Goal: Transaction & Acquisition: Book appointment/travel/reservation

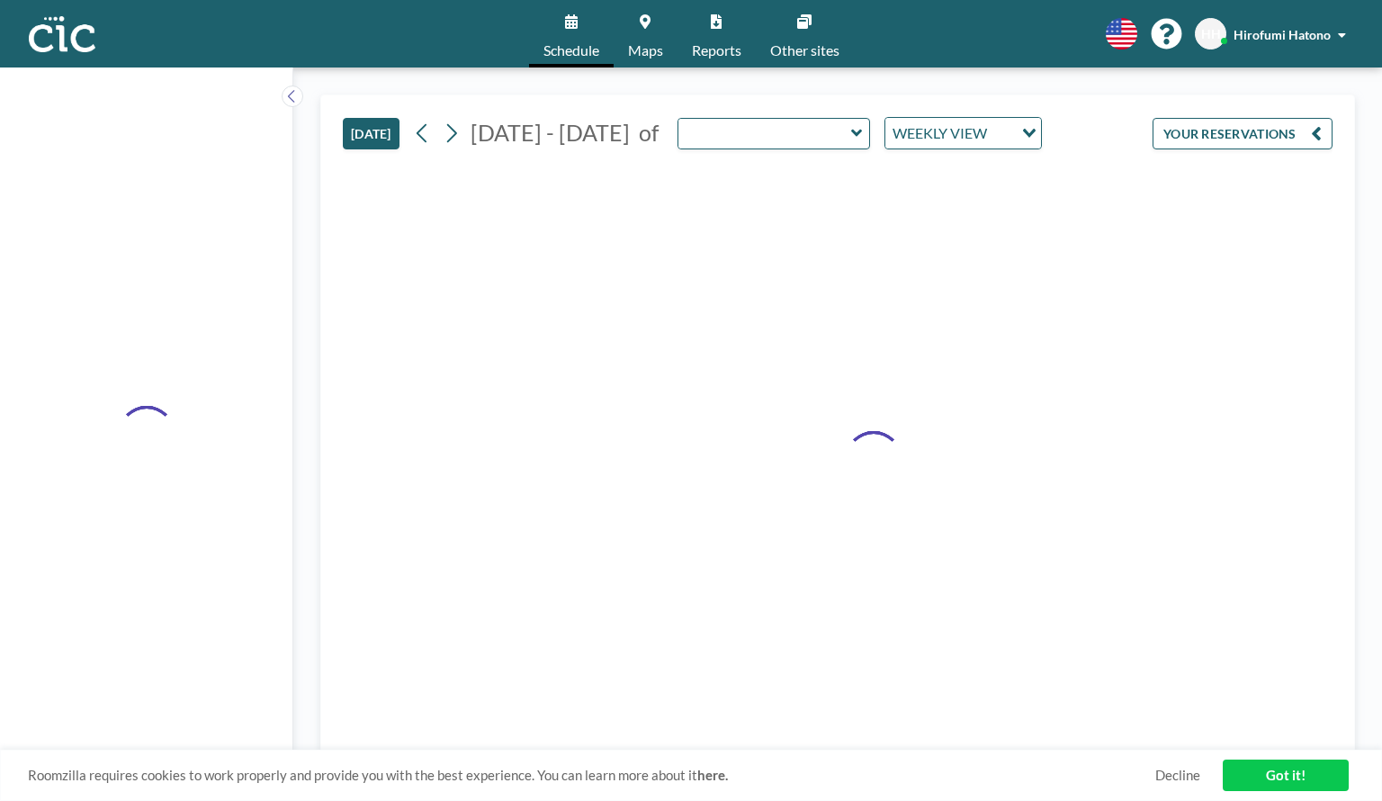
type input "Wata"
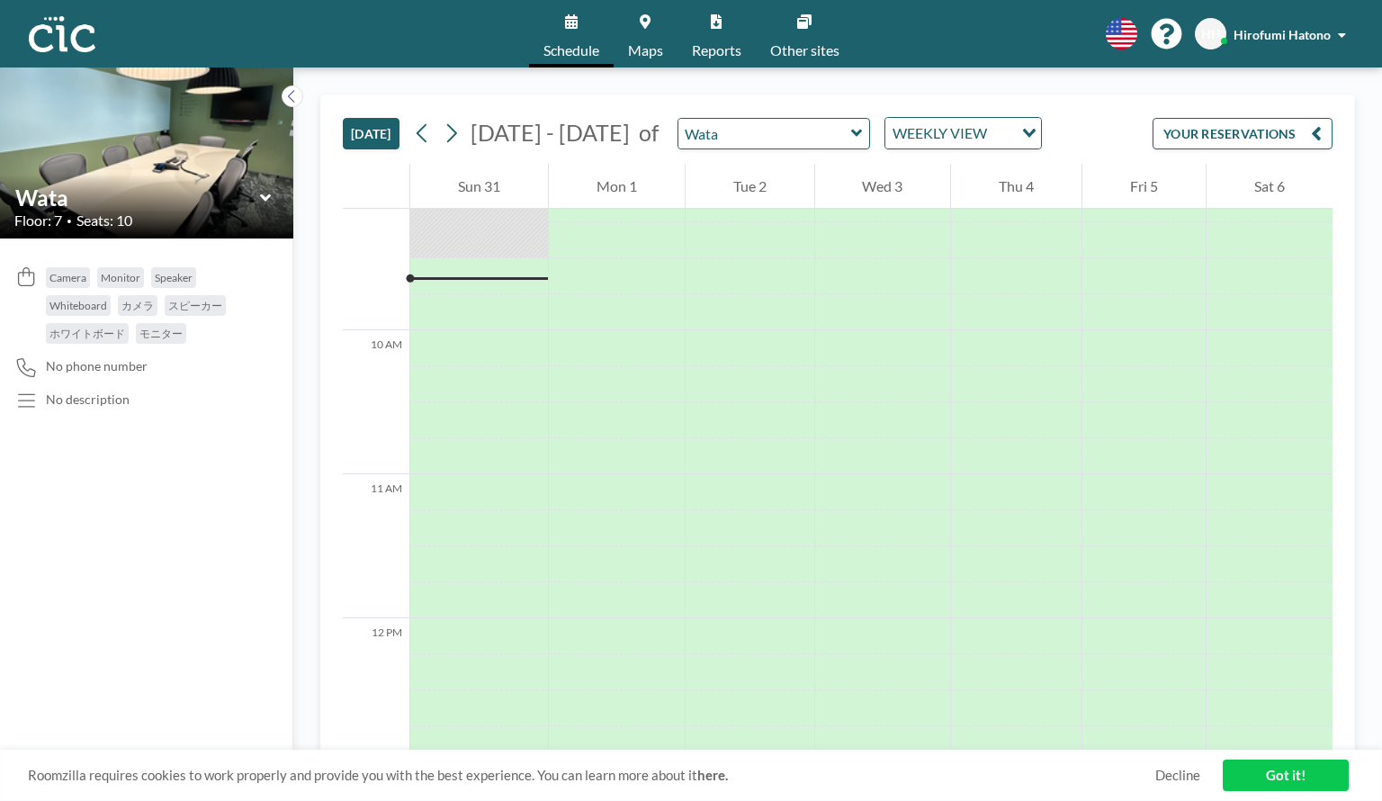
scroll to position [1331, 0]
click at [719, 139] on input "text" at bounding box center [764, 134] width 173 height 30
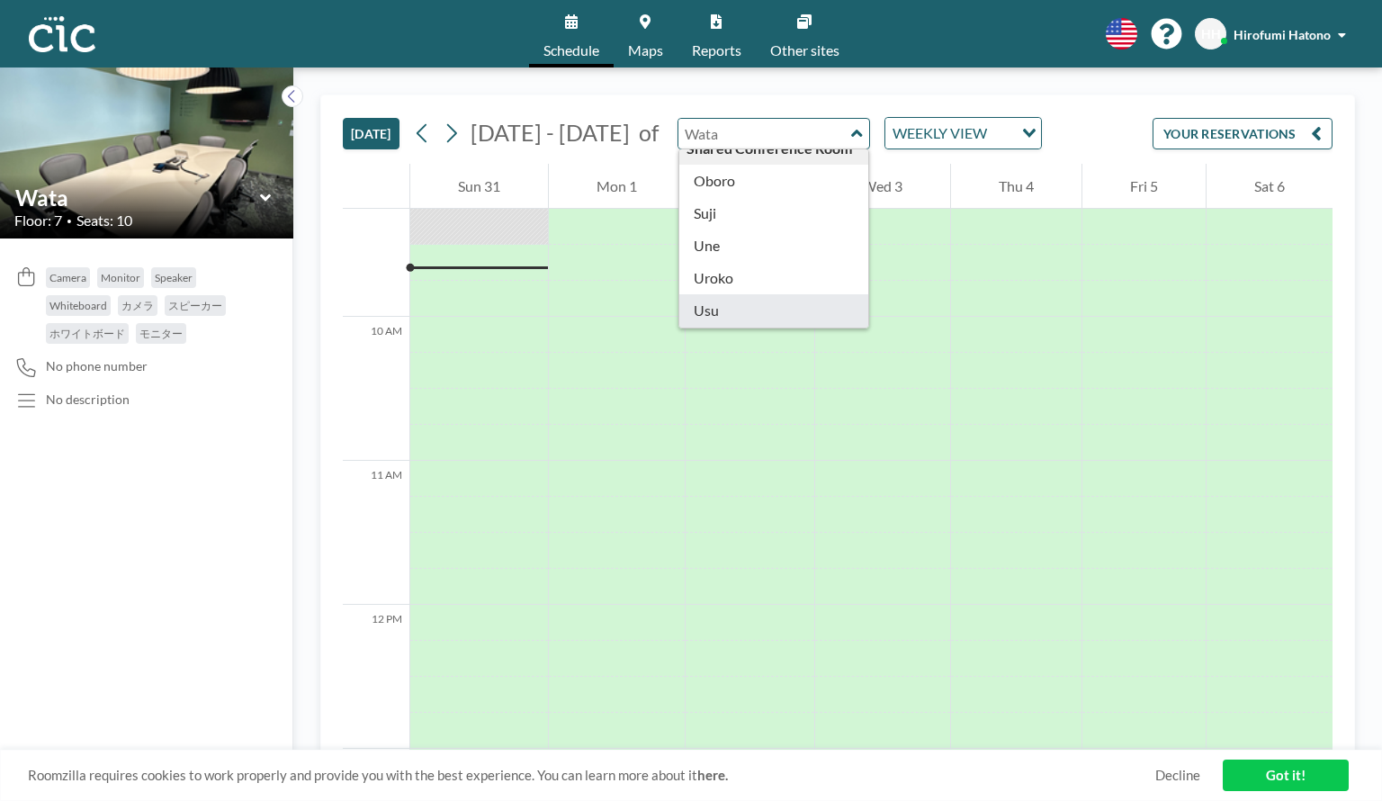
scroll to position [923, 0]
type input "Uroko"
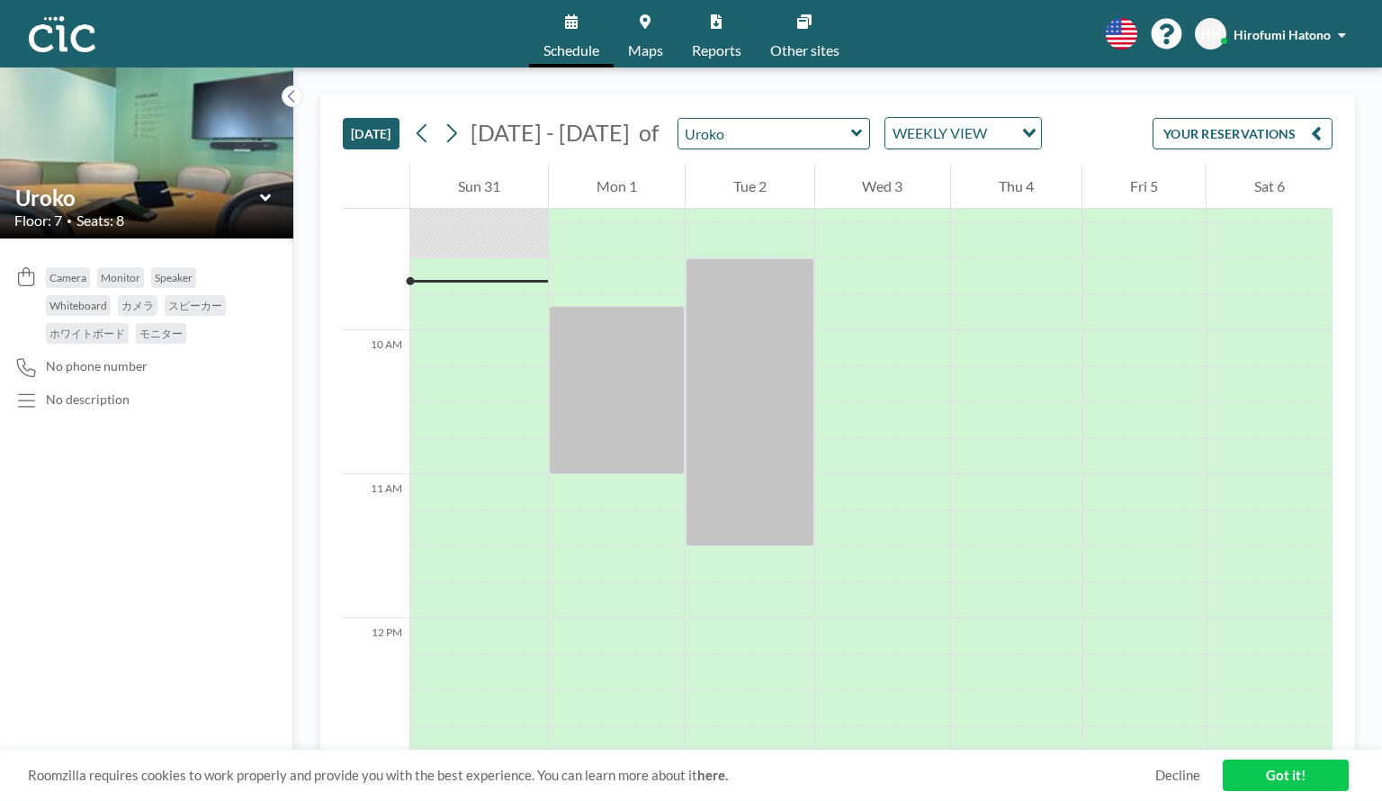
scroll to position [1331, 0]
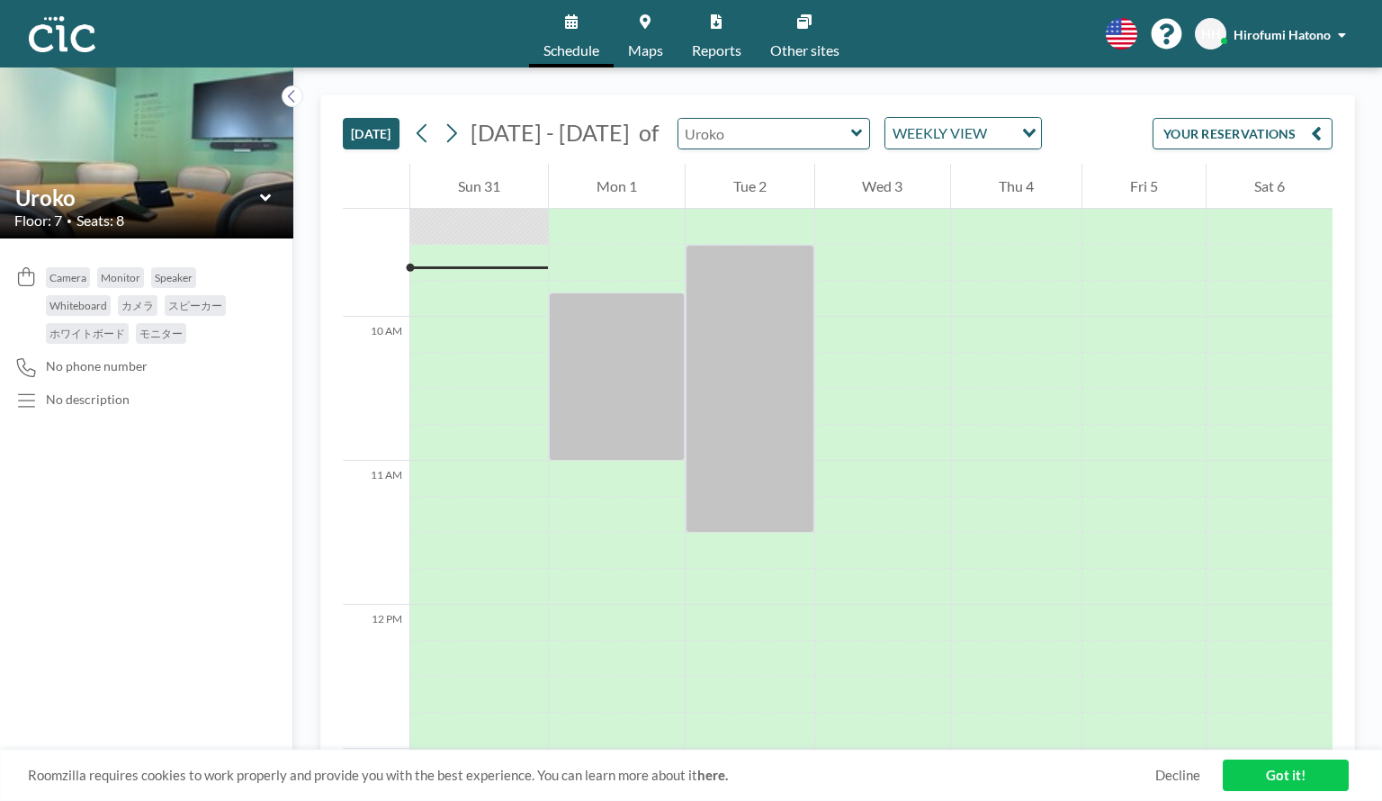
click at [806, 134] on input "text" at bounding box center [764, 134] width 173 height 30
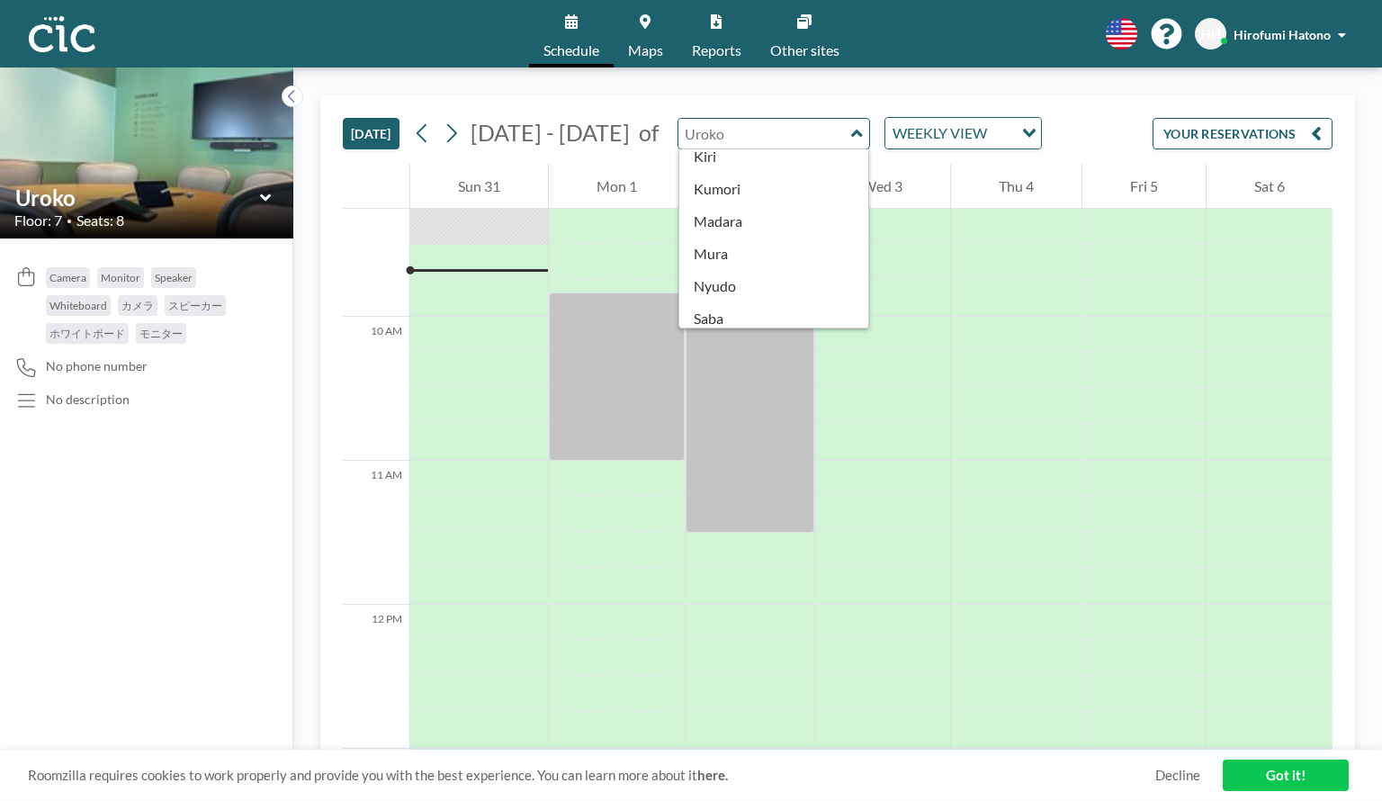
scroll to position [173, 0]
type input "Mura"
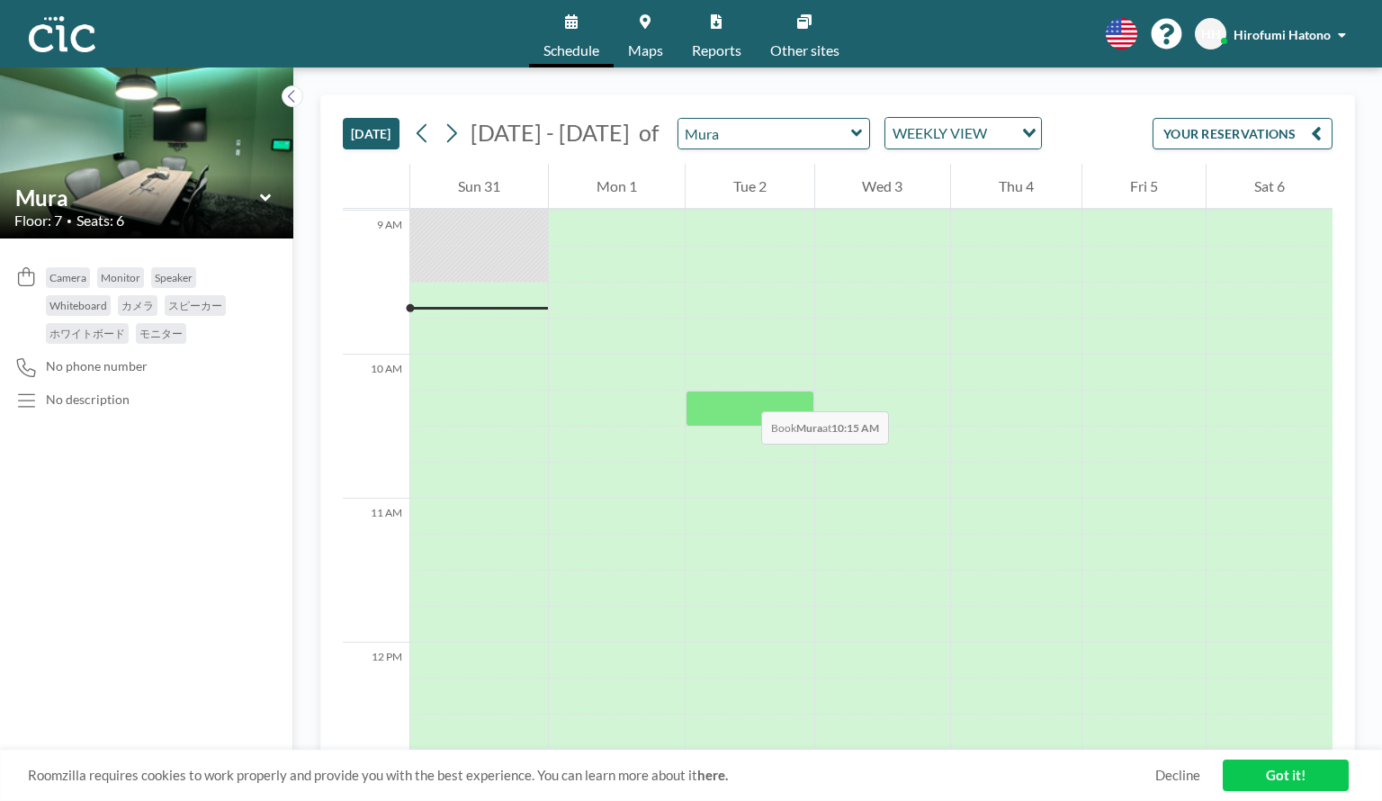
scroll to position [1331, 0]
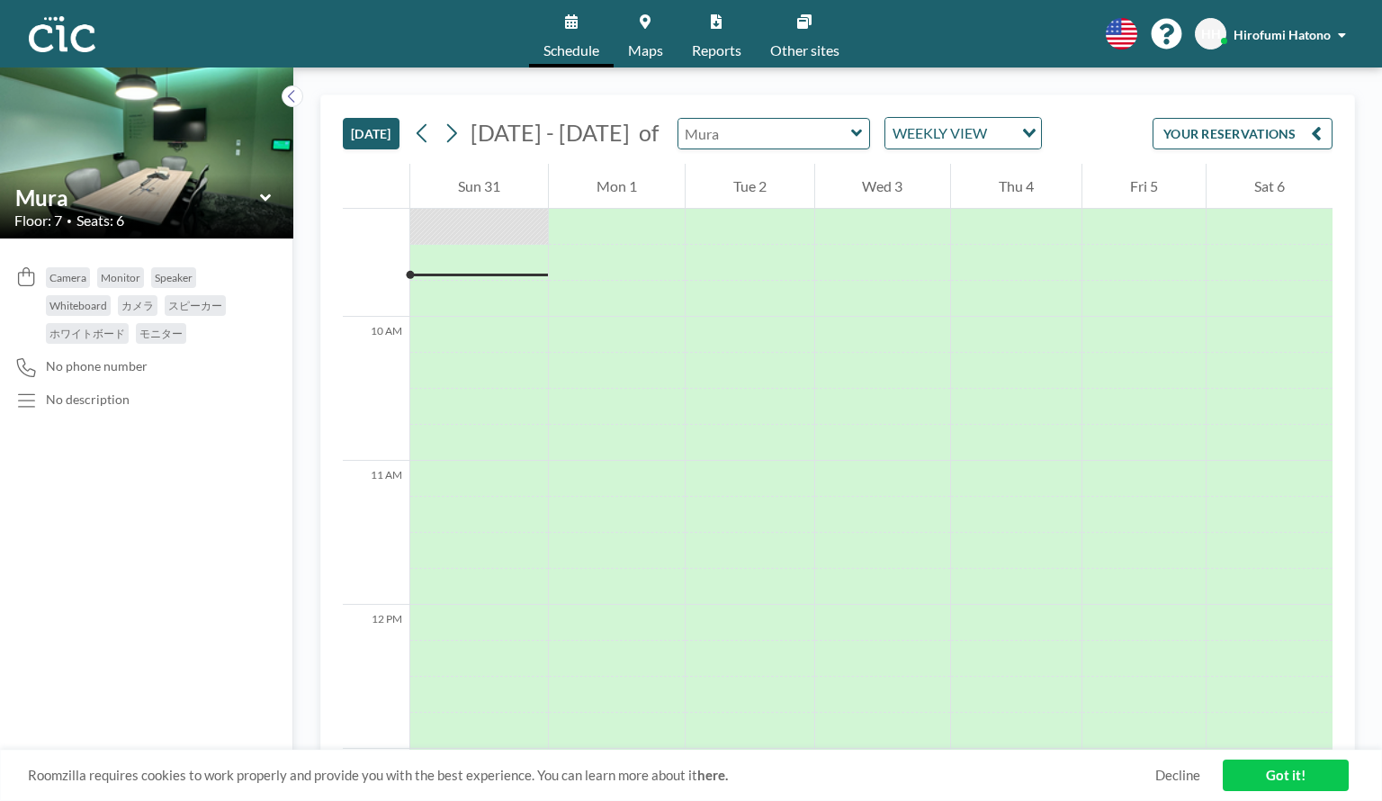
click at [737, 145] on input "text" at bounding box center [764, 134] width 173 height 30
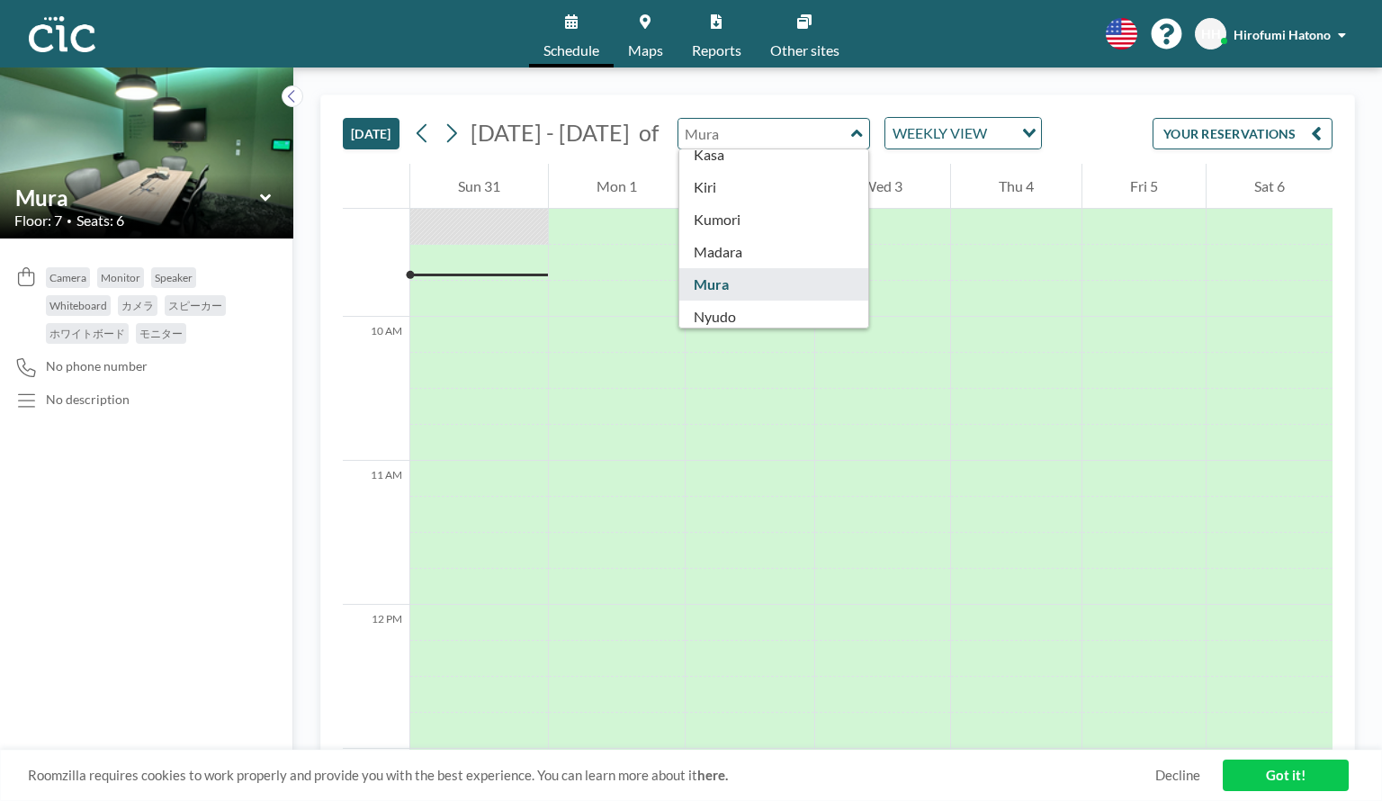
scroll to position [155, 0]
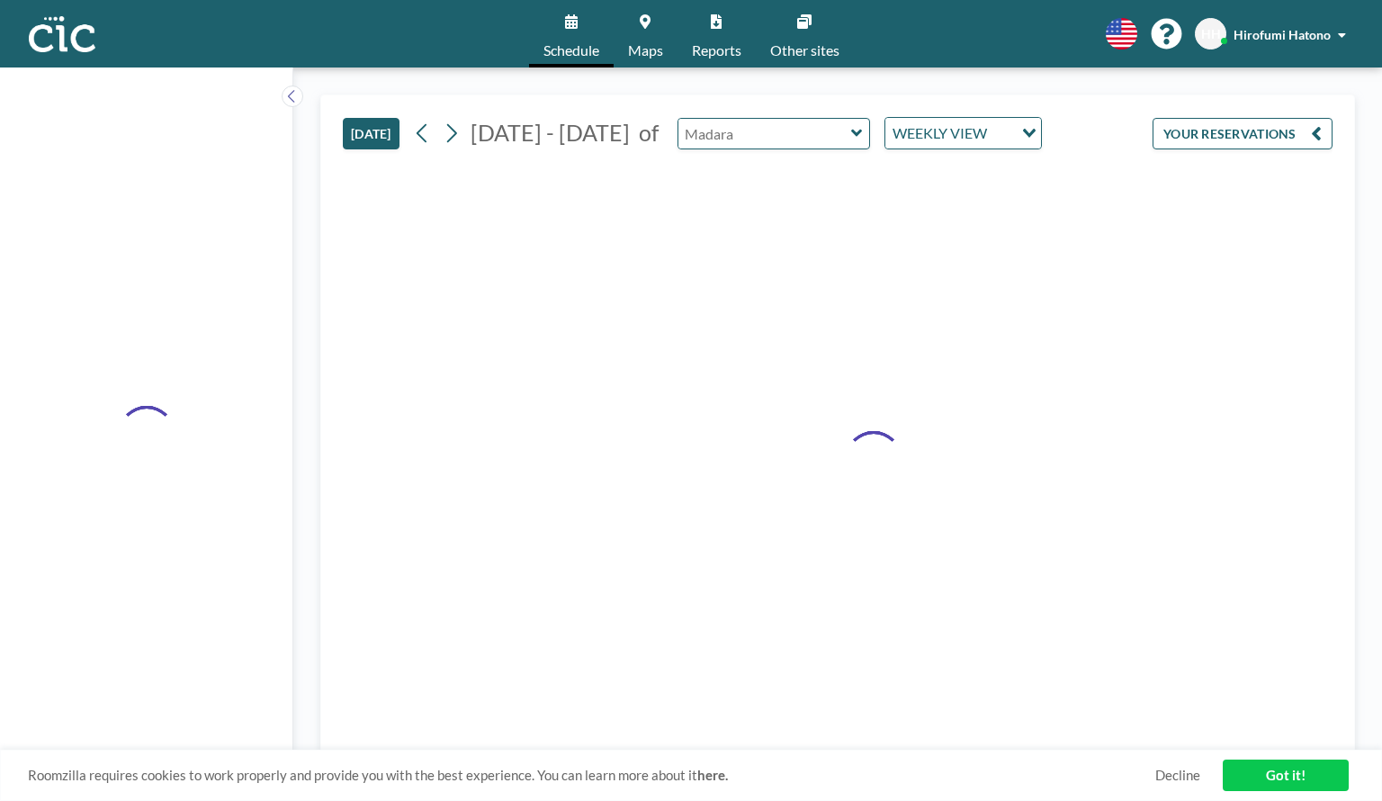
type input "Madara"
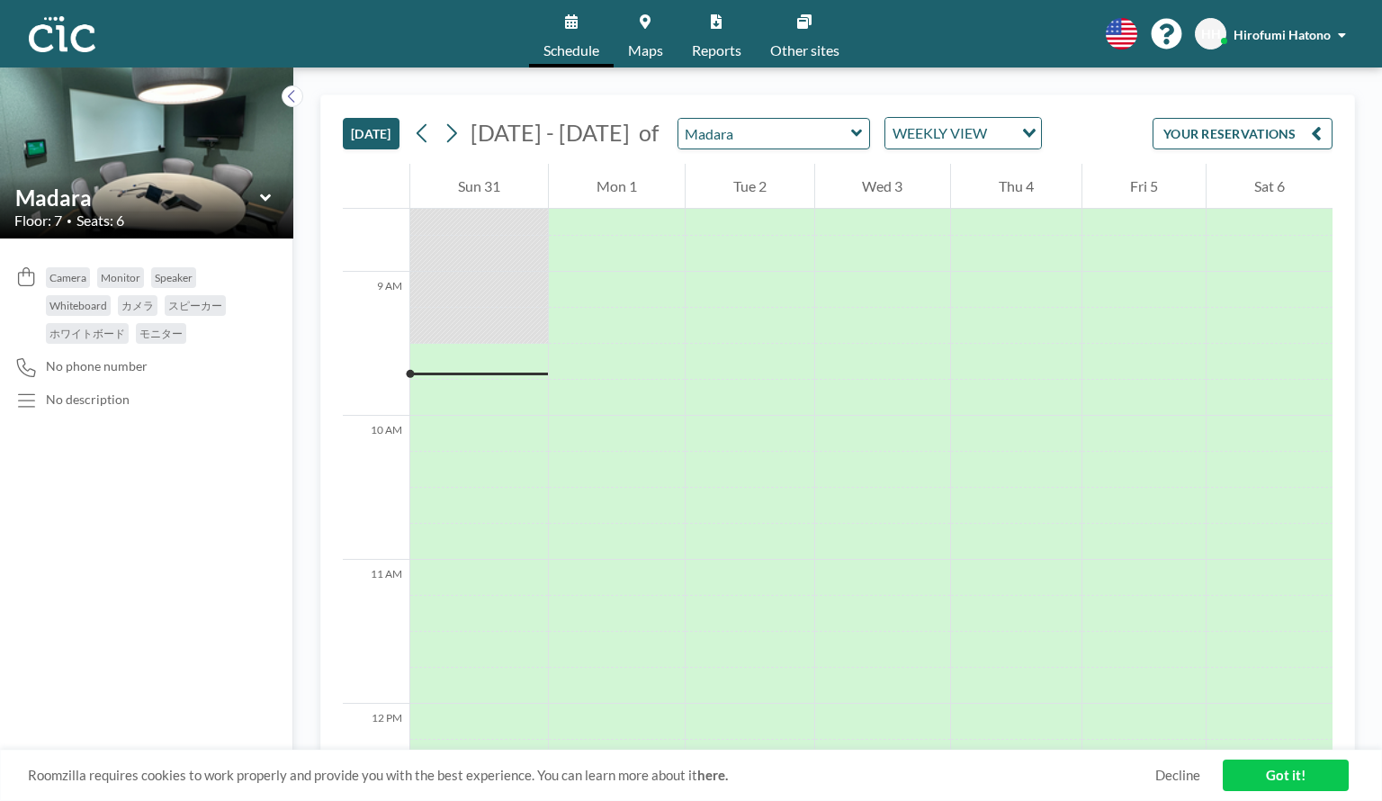
scroll to position [1331, 0]
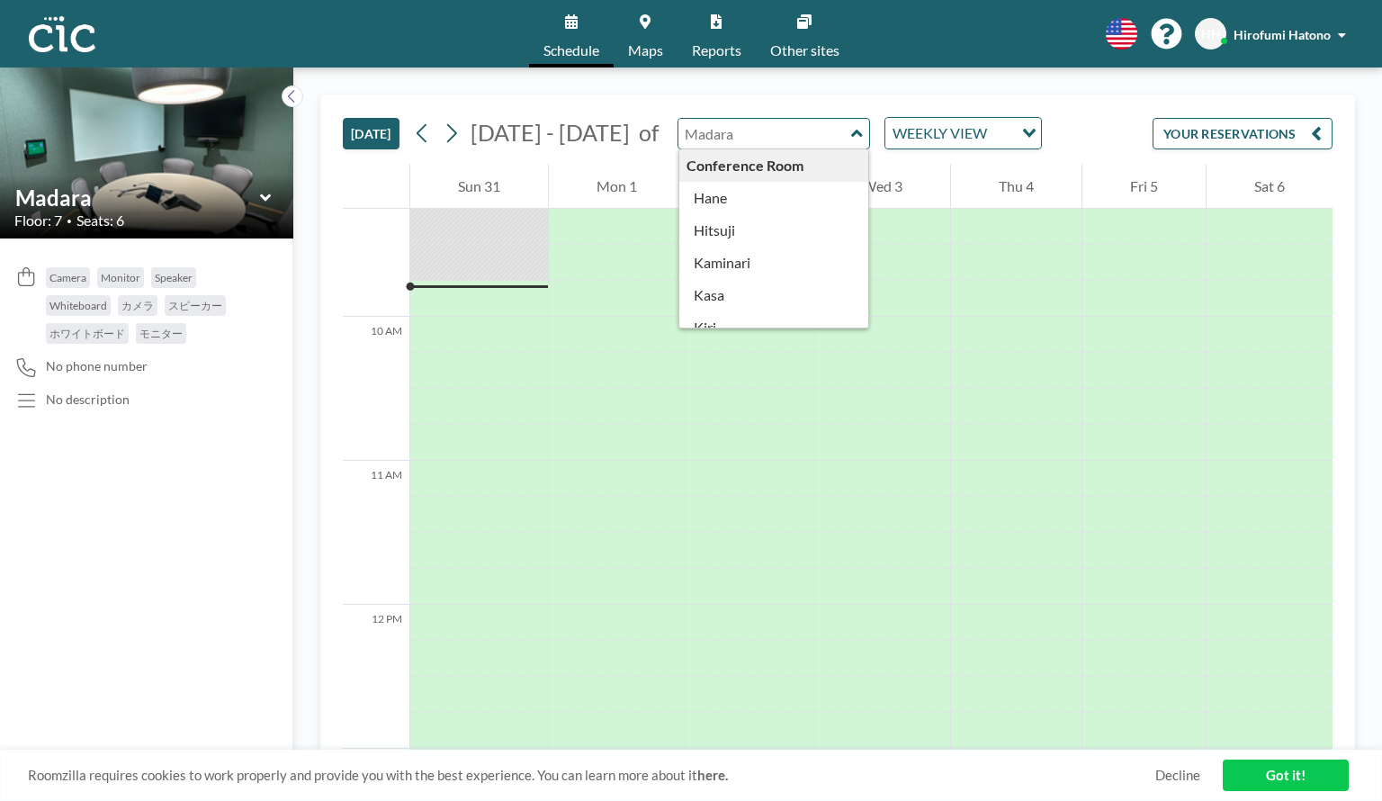
click at [761, 131] on input "text" at bounding box center [764, 134] width 173 height 30
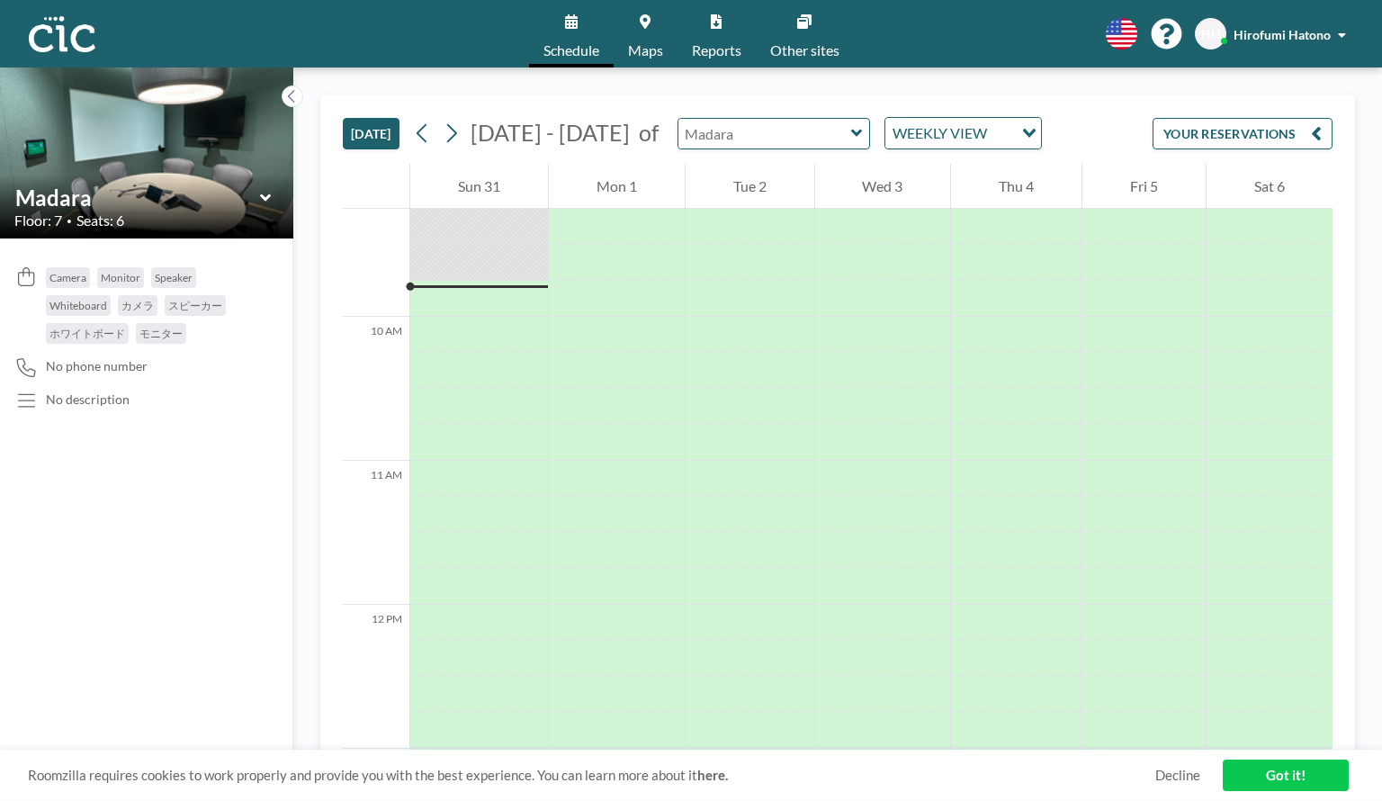
type input "Madara"
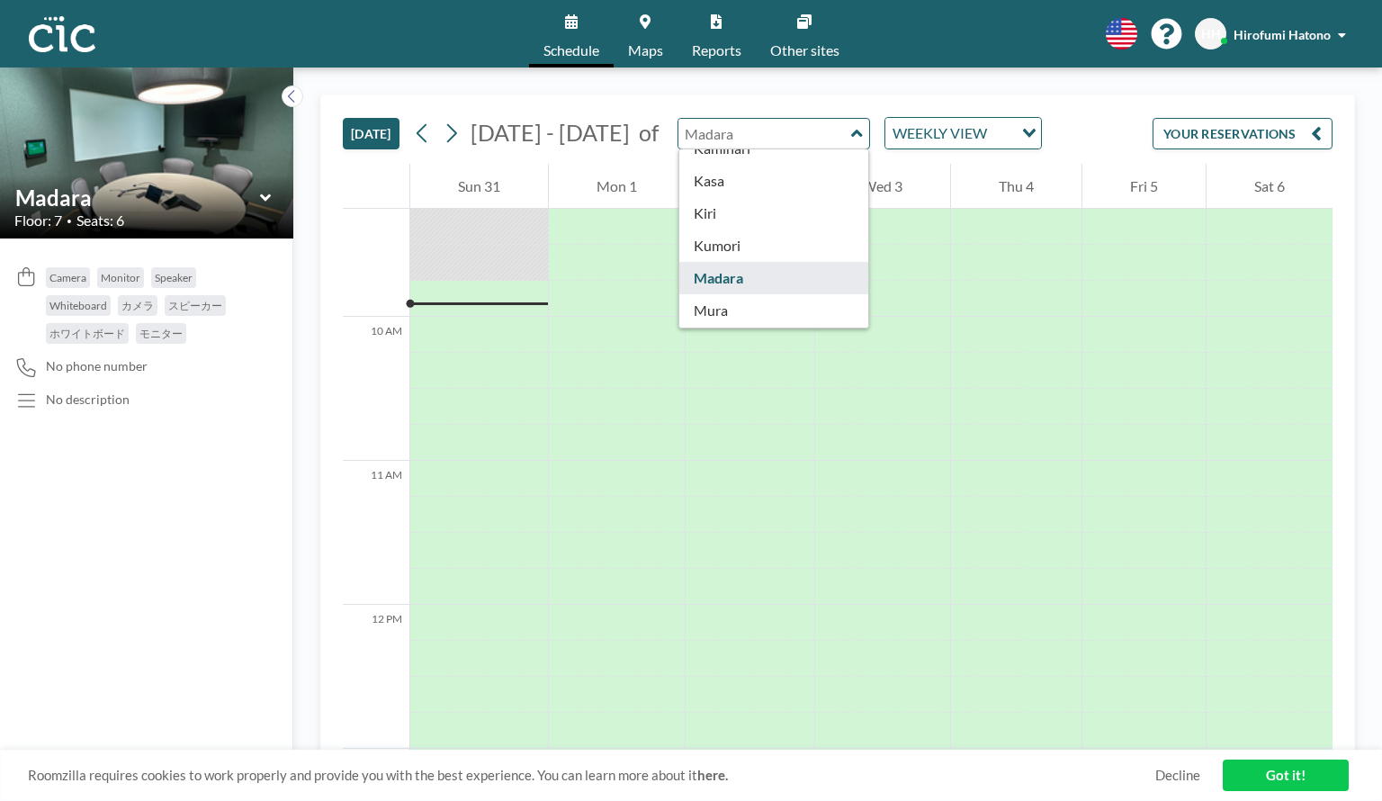
scroll to position [115, 0]
type input "Madara"
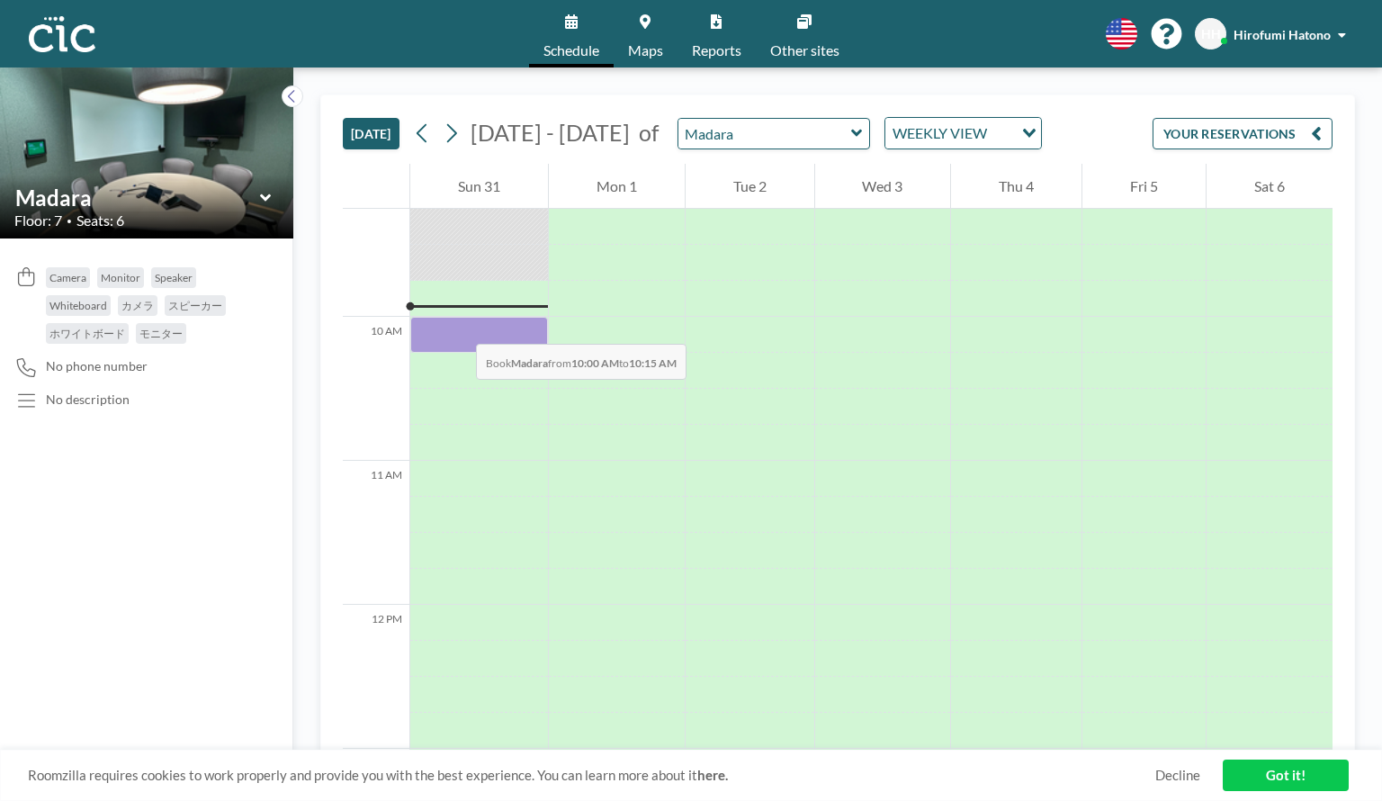
click at [458, 326] on div at bounding box center [479, 335] width 138 height 36
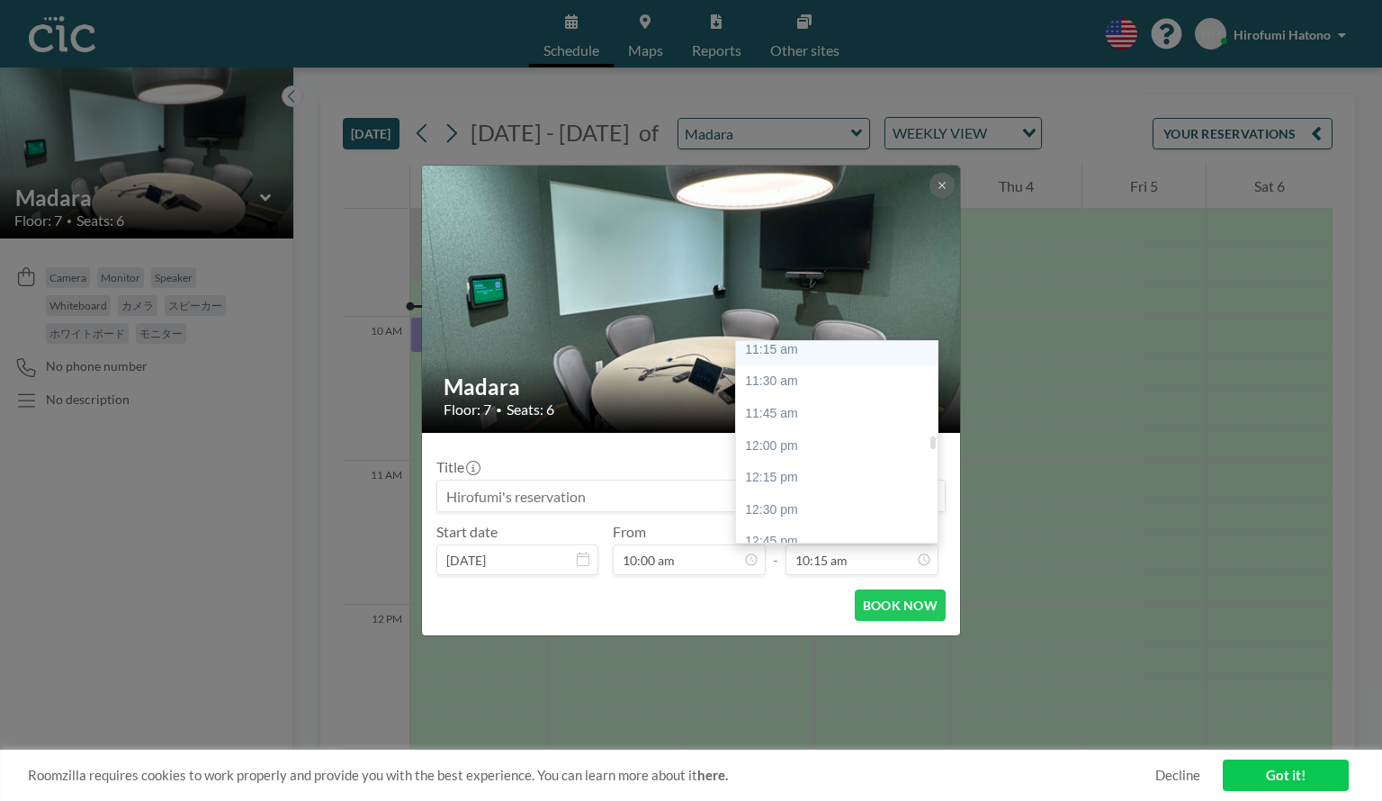
scroll to position [1454, 0]
click at [837, 447] on div "12:00 pm" at bounding box center [841, 441] width 210 height 32
type input "12:00 pm"
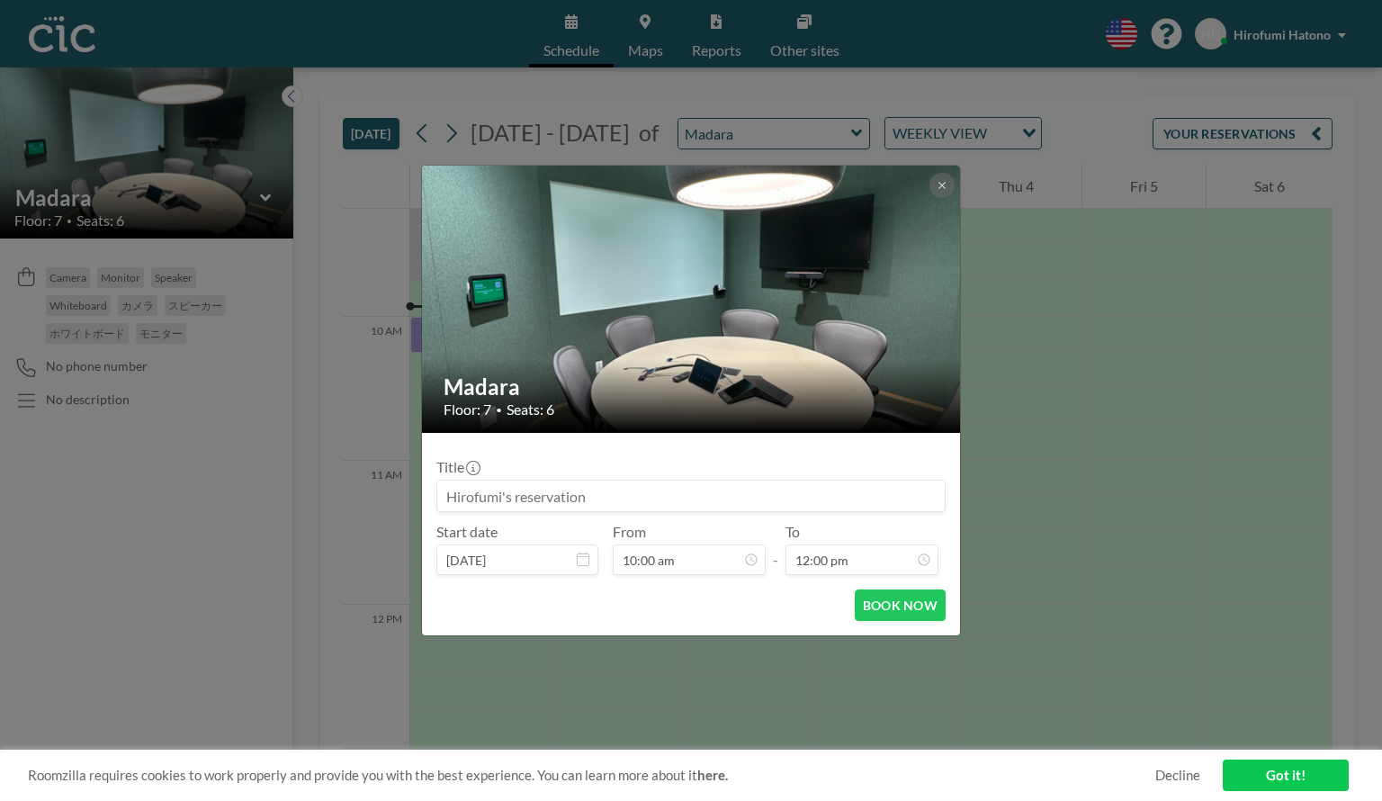
click at [723, 87] on div "Madara Floor: 7 • Seats: 6 Title Start date Aug 31, 2025 From 10:00 am - To 12:…" at bounding box center [691, 400] width 1382 height 801
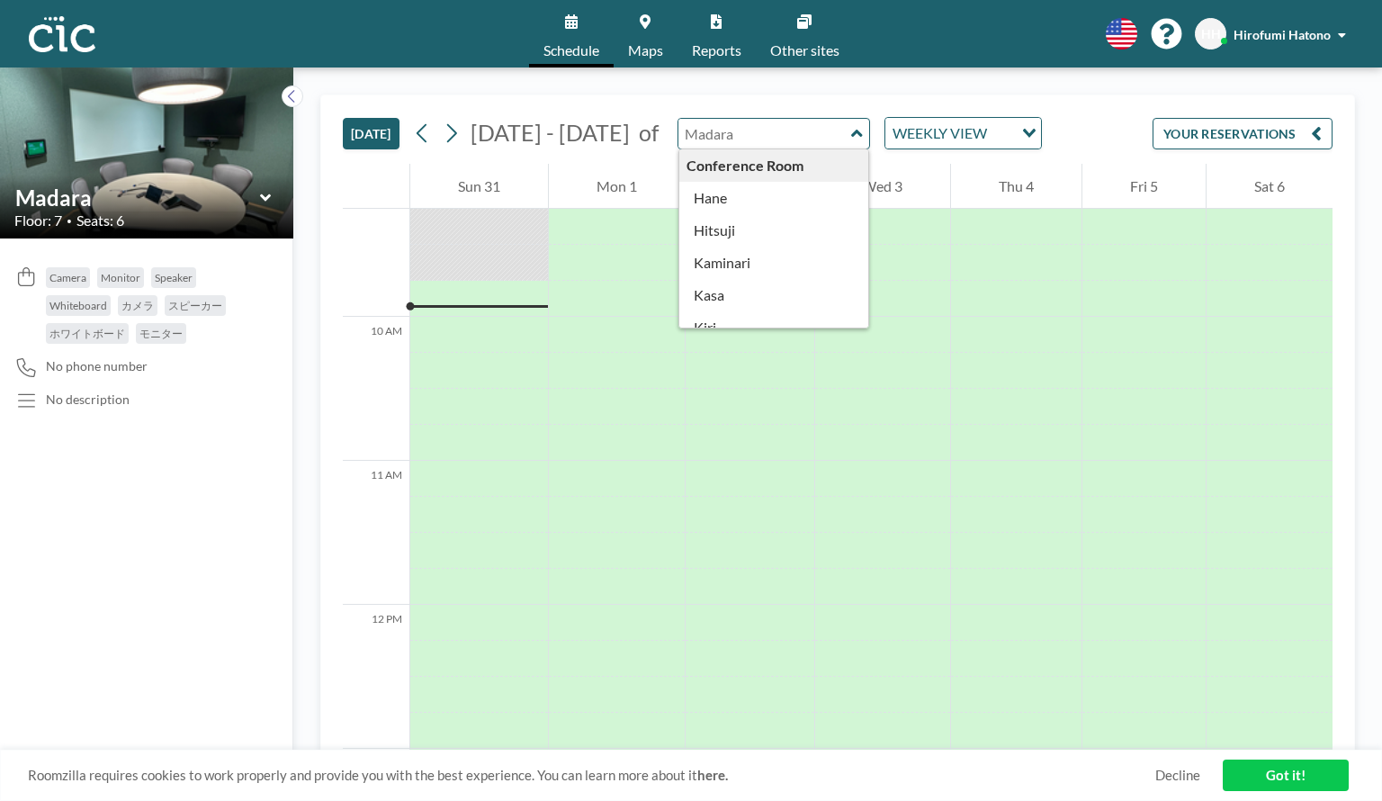
click at [752, 126] on input "text" at bounding box center [764, 134] width 173 height 30
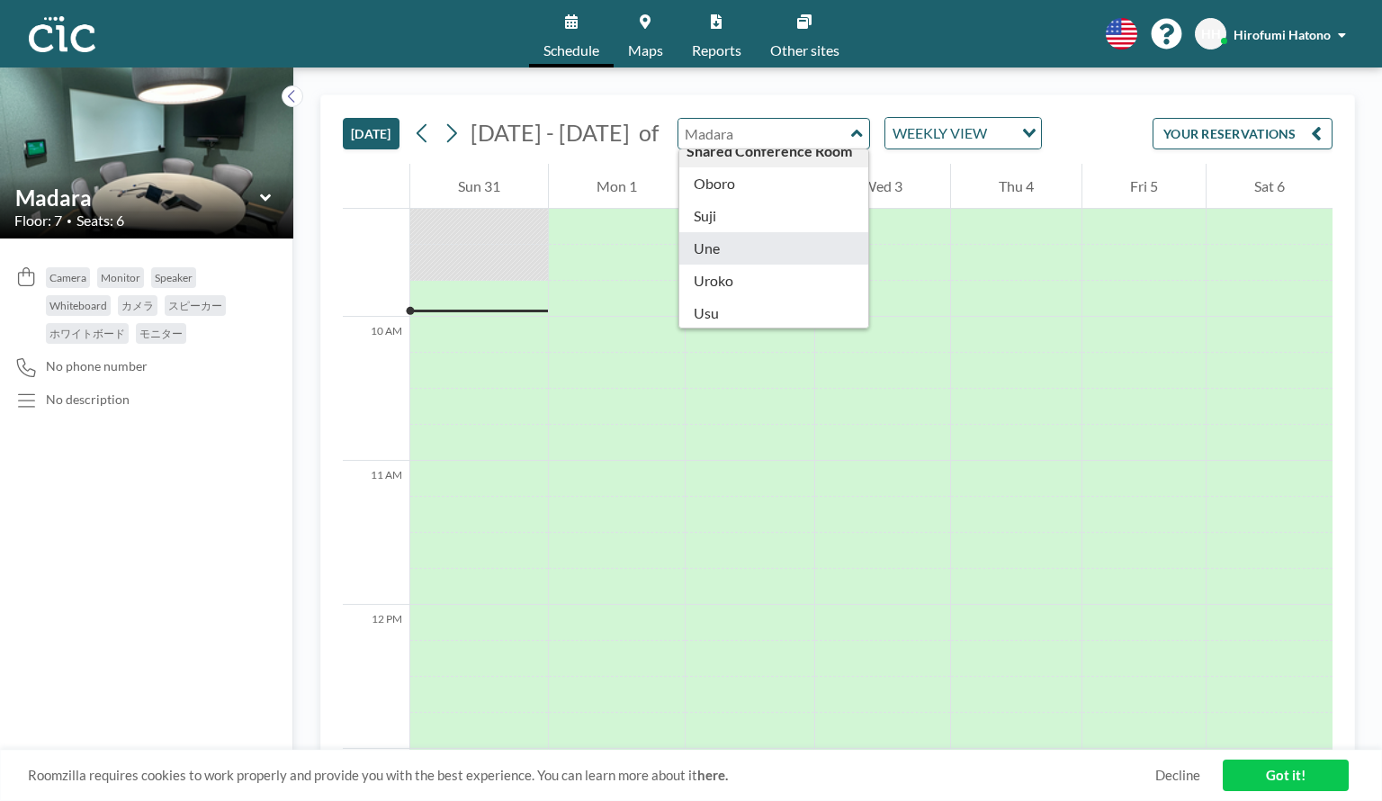
scroll to position [997, 0]
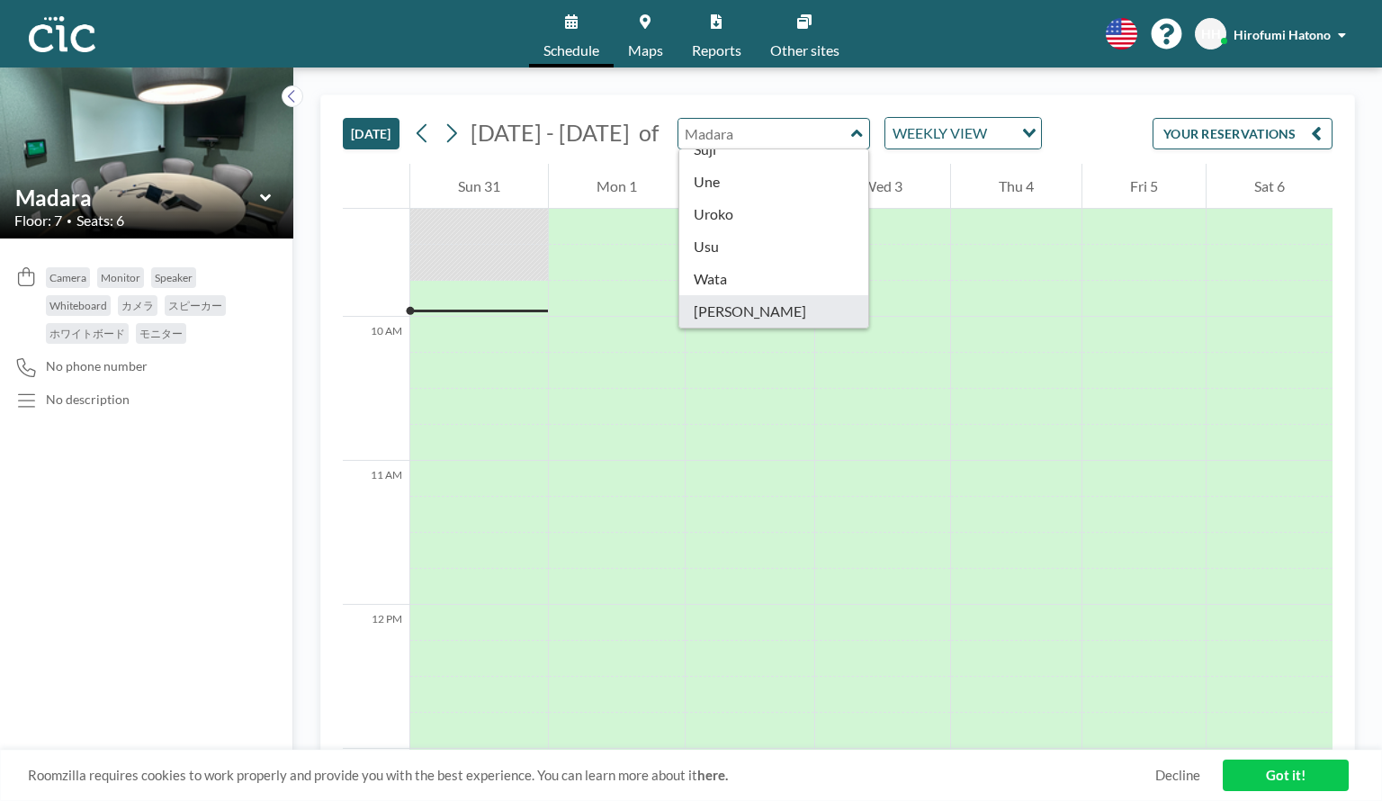
type input "[PERSON_NAME]"
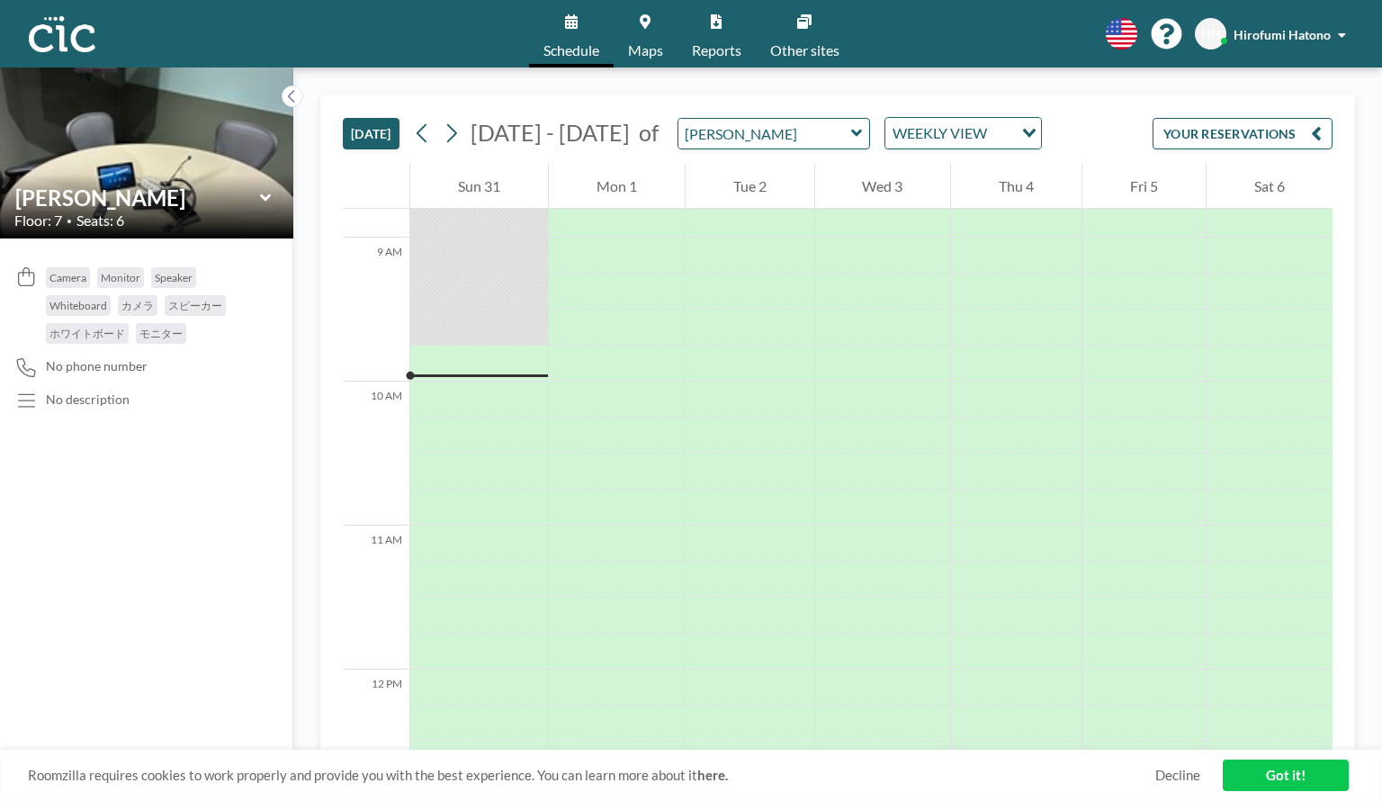
scroll to position [1367, 0]
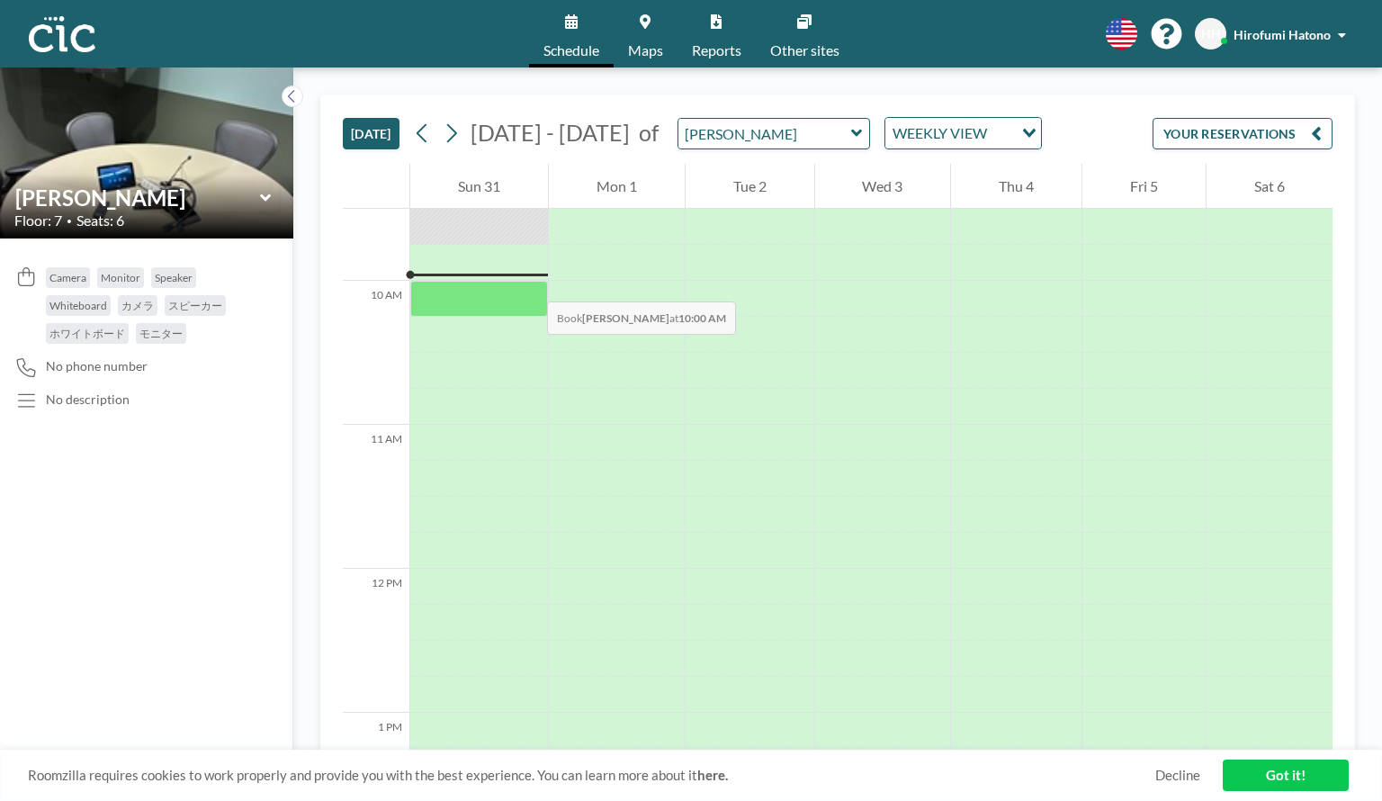
click at [534, 290] on div at bounding box center [479, 299] width 138 height 36
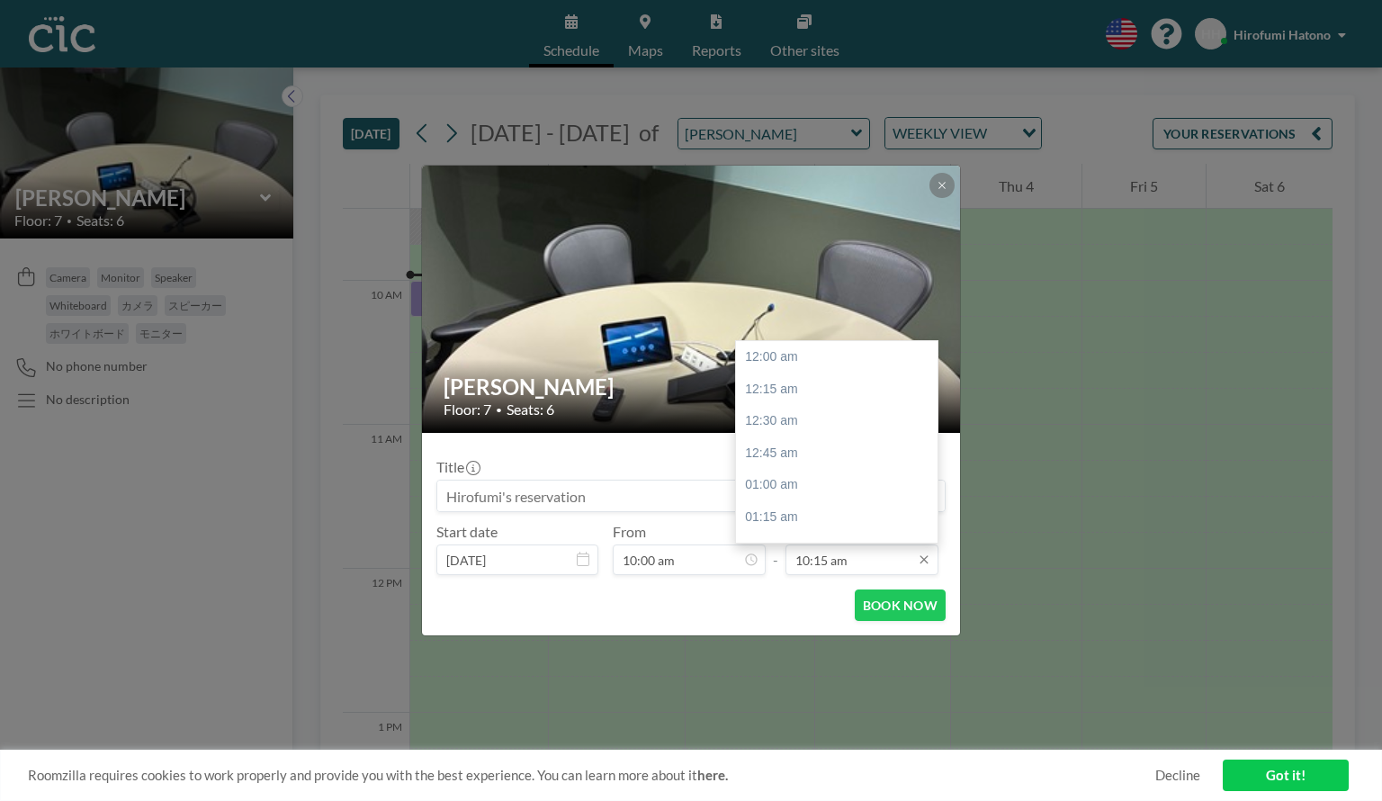
scroll to position [1313, 0]
click at [835, 569] on input "10:15 am" at bounding box center [861, 559] width 153 height 31
click at [828, 441] on div "12:00 pm" at bounding box center [841, 437] width 210 height 32
type input "12:00 pm"
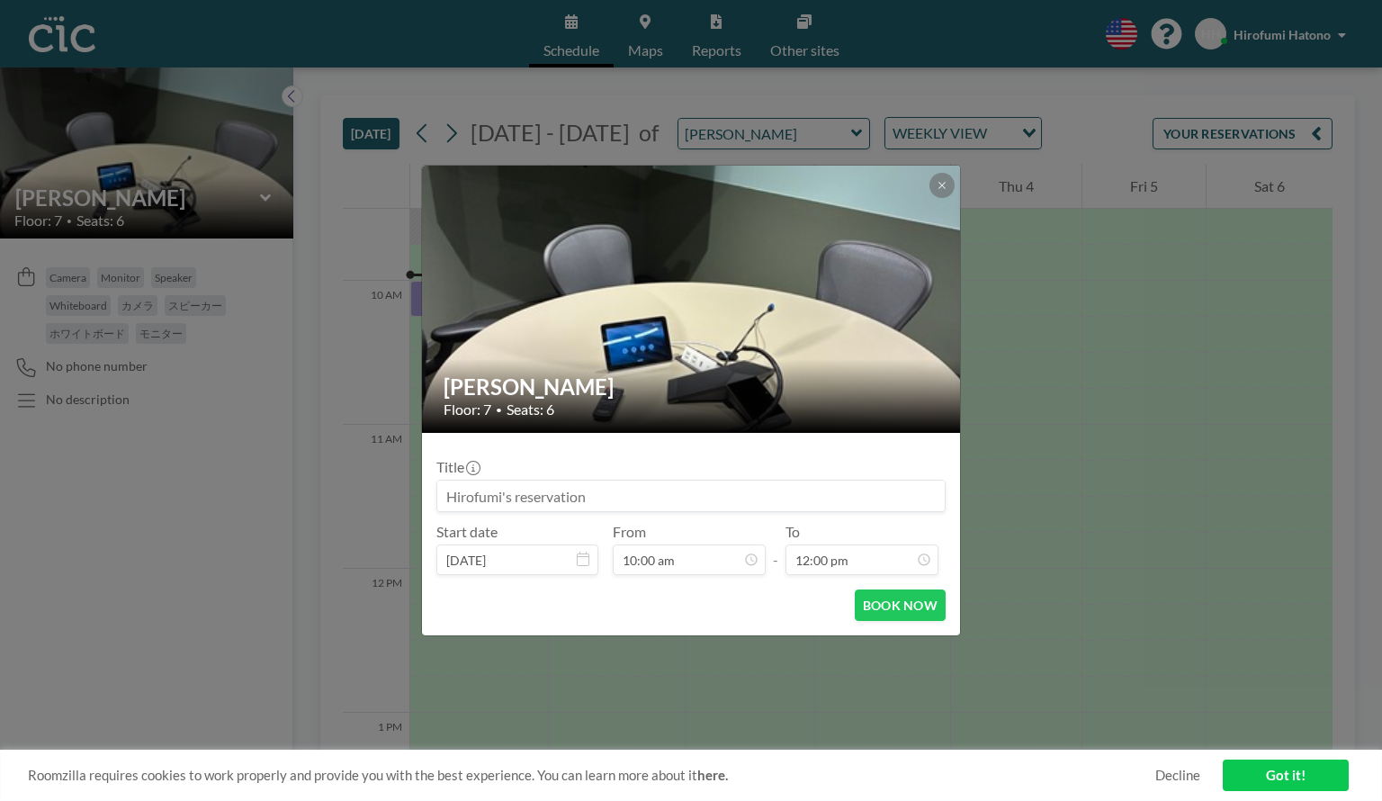
scroll to position [1536, 0]
click at [897, 608] on button "BOOK NOW" at bounding box center [900, 604] width 91 height 31
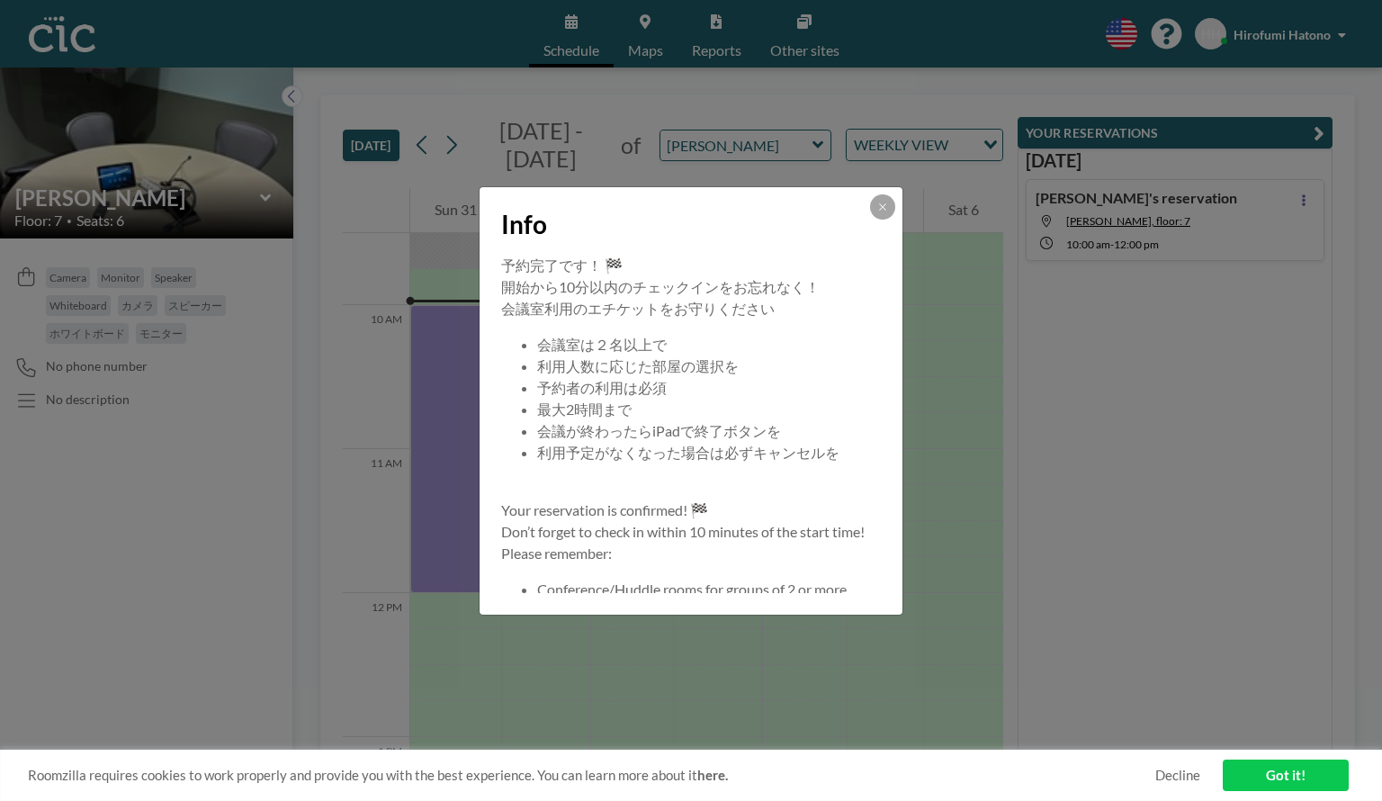
scroll to position [173, 0]
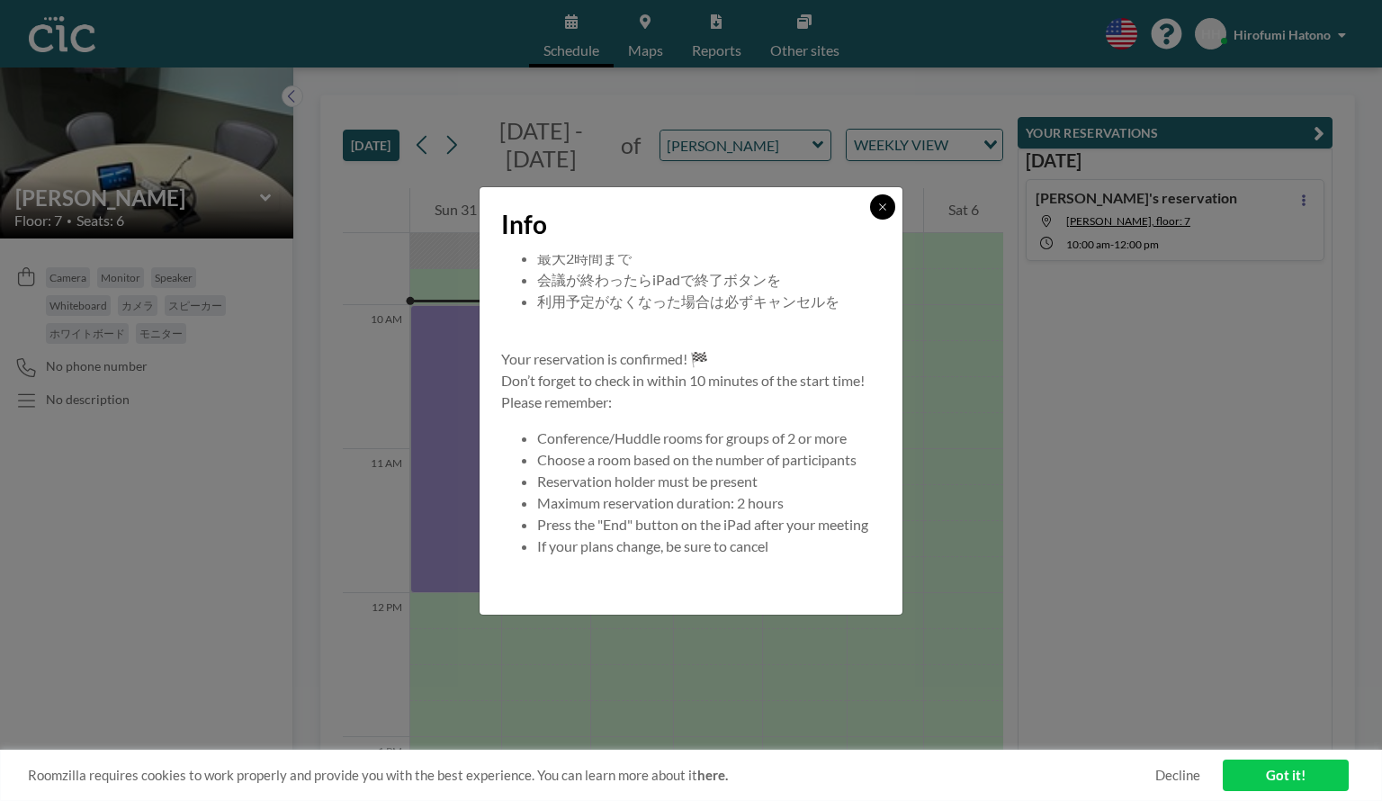
click at [882, 205] on icon at bounding box center [882, 206] width 6 height 6
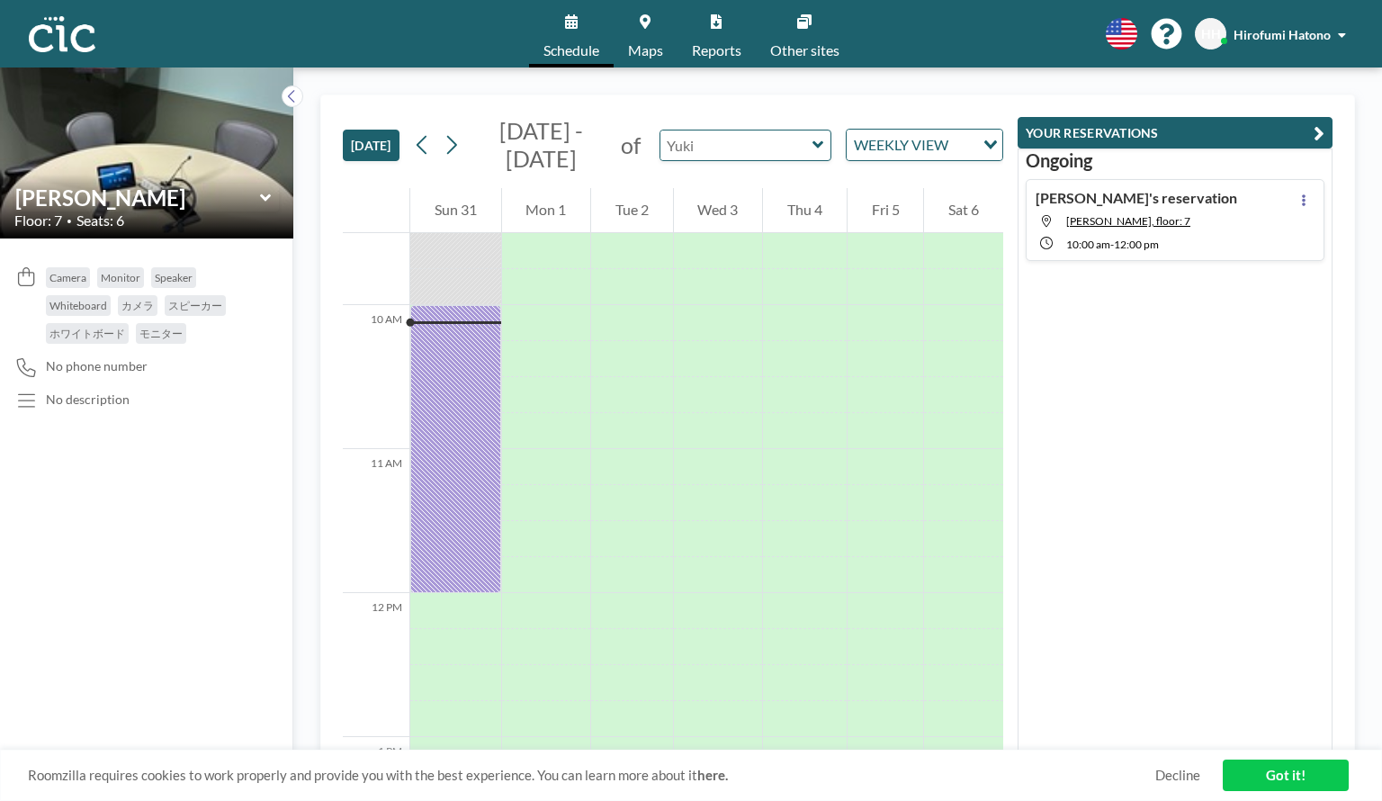
click at [724, 147] on input "text" at bounding box center [736, 145] width 152 height 30
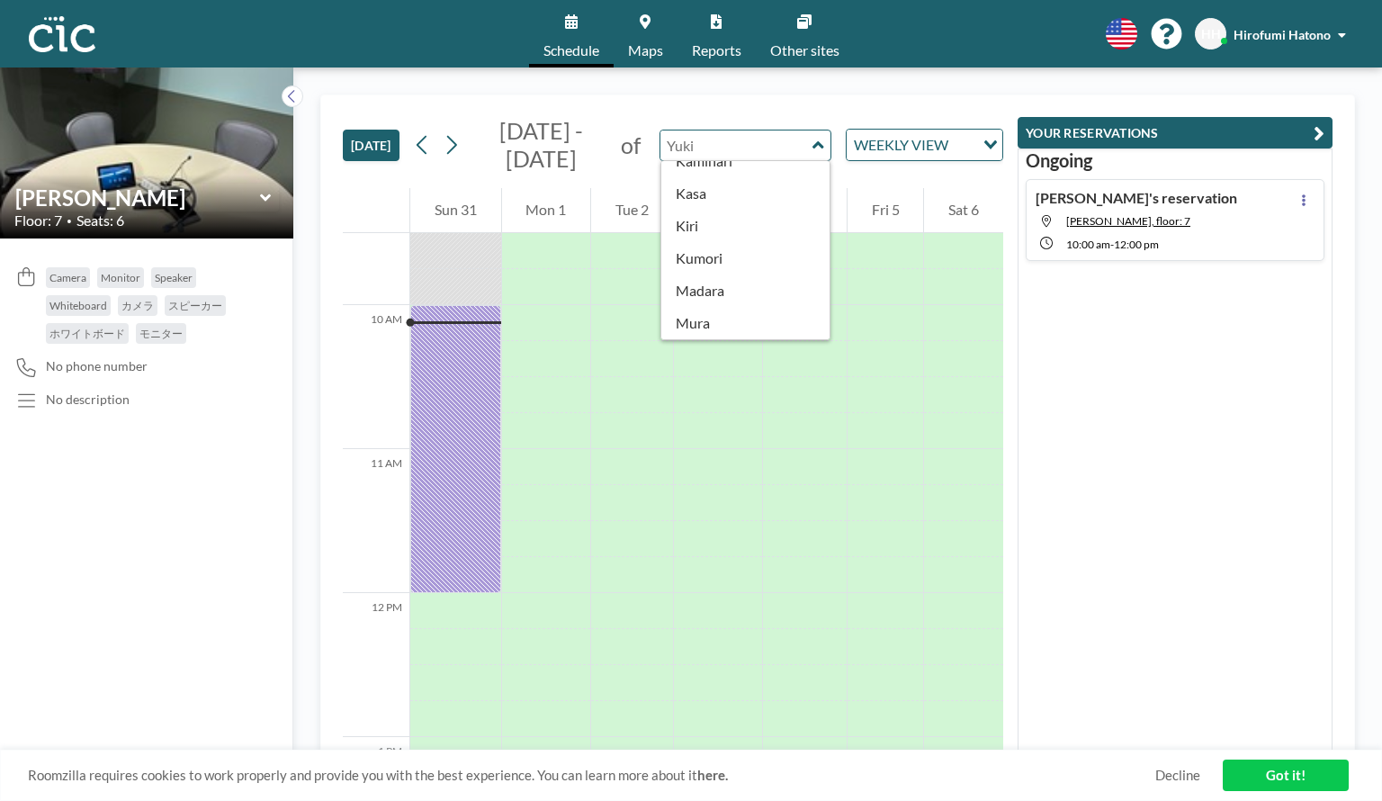
scroll to position [143, 0]
type input "Madara"
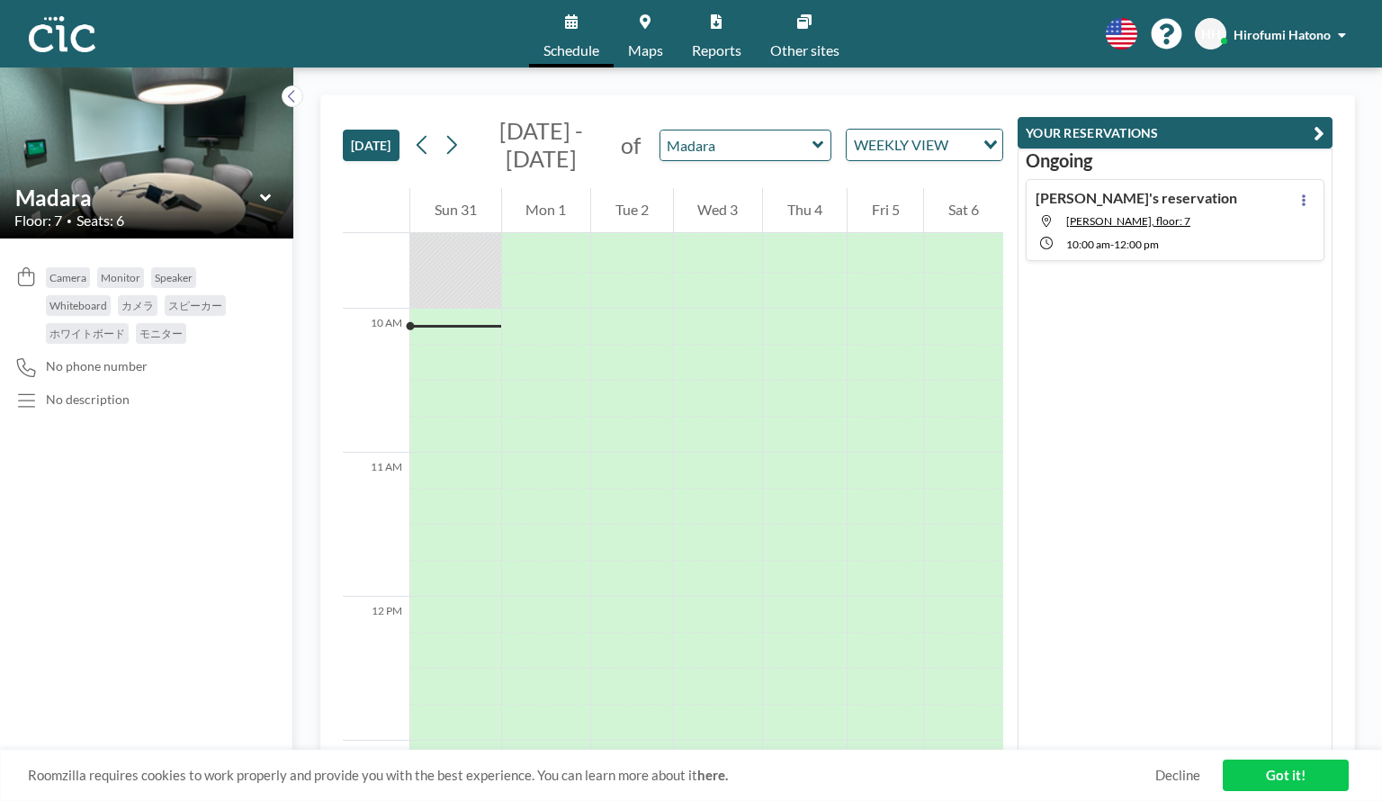
scroll to position [1403, 0]
click at [1257, 764] on link "Got it!" at bounding box center [1285, 774] width 126 height 31
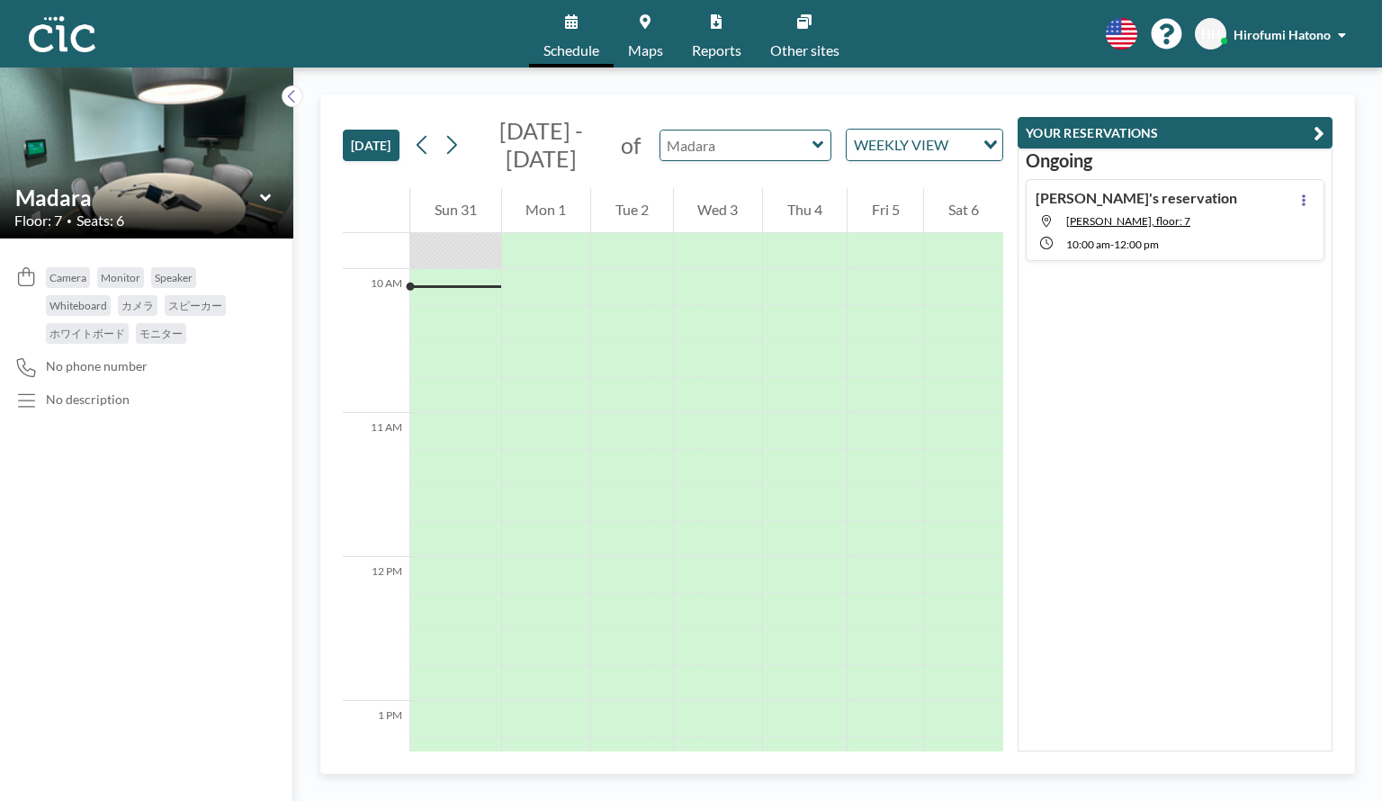
click at [714, 152] on input "text" at bounding box center [736, 145] width 152 height 30
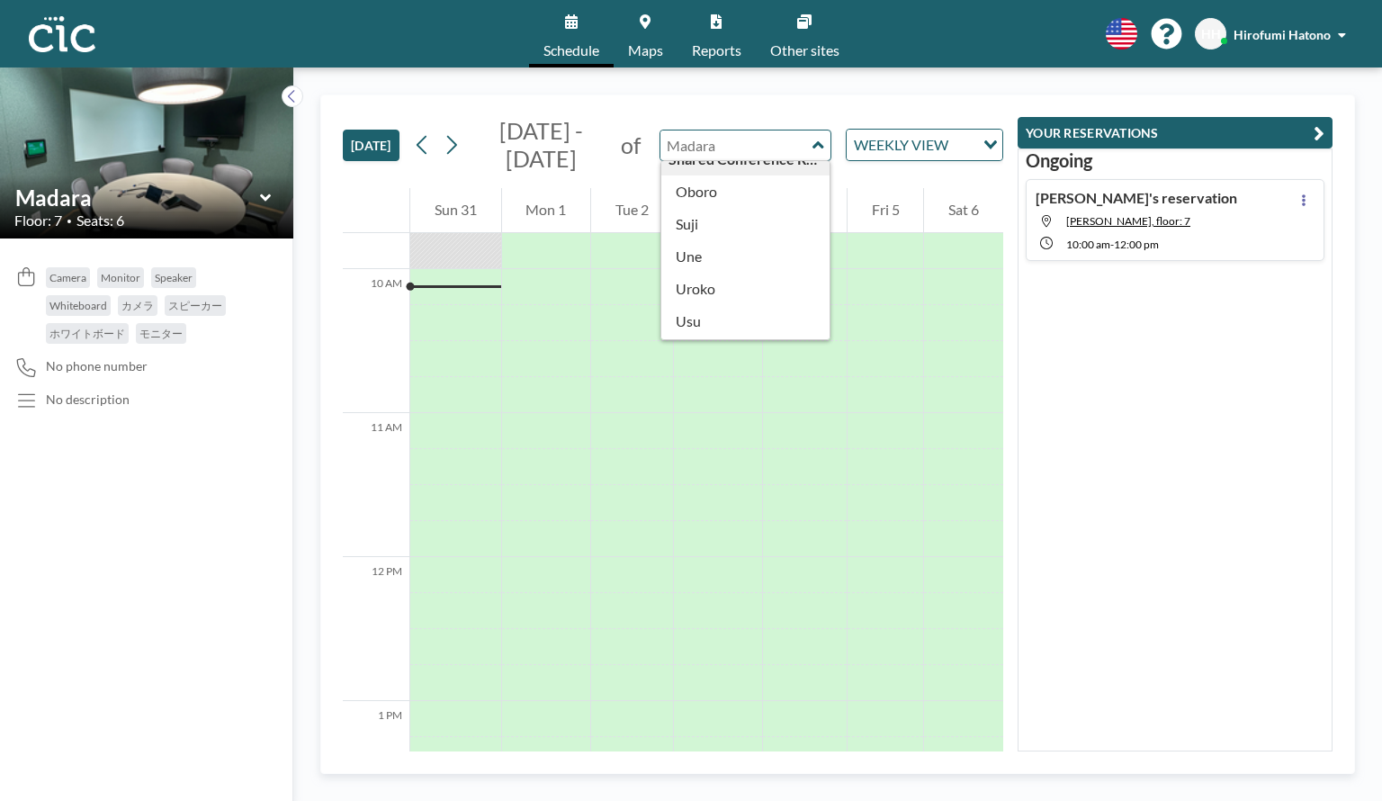
scroll to position [997, 0]
type input "[PERSON_NAME]"
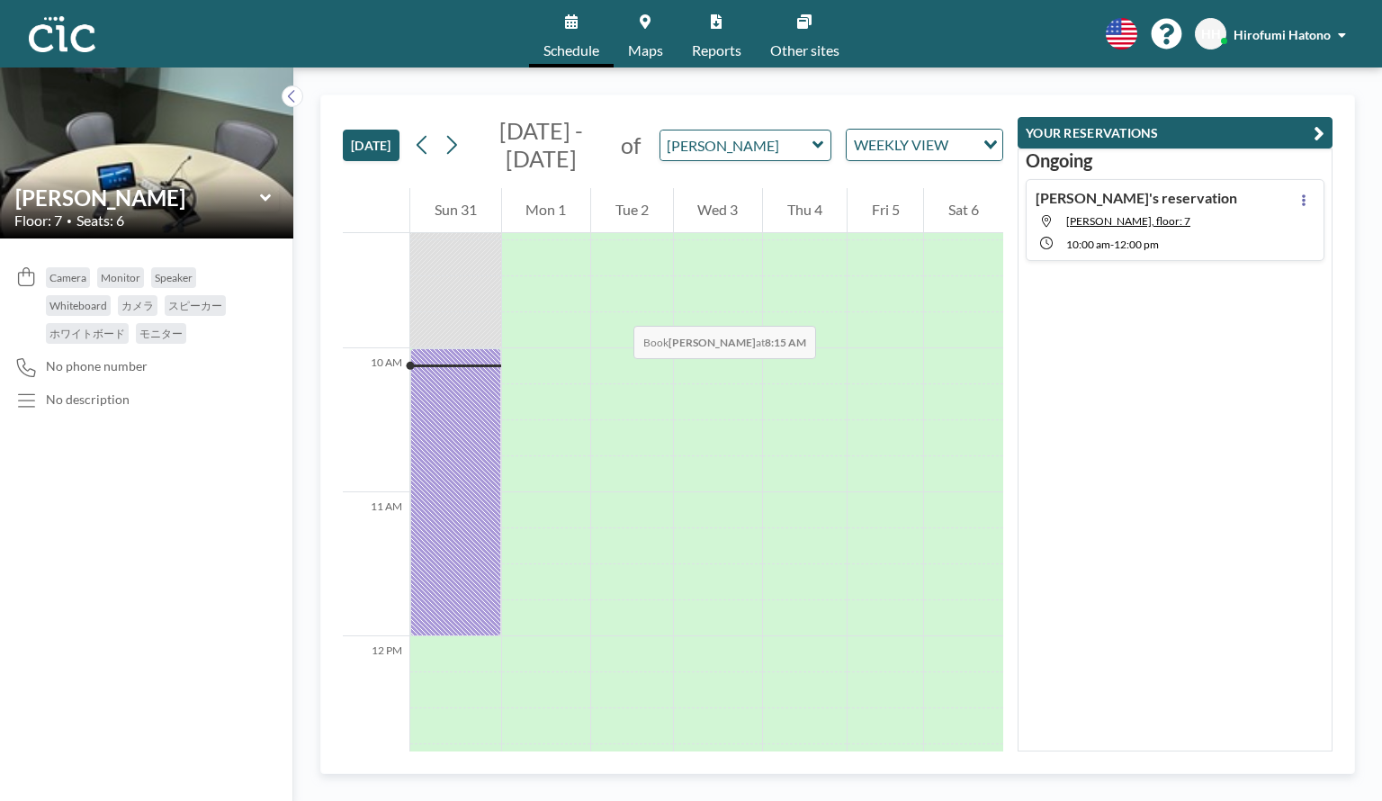
scroll to position [1403, 0]
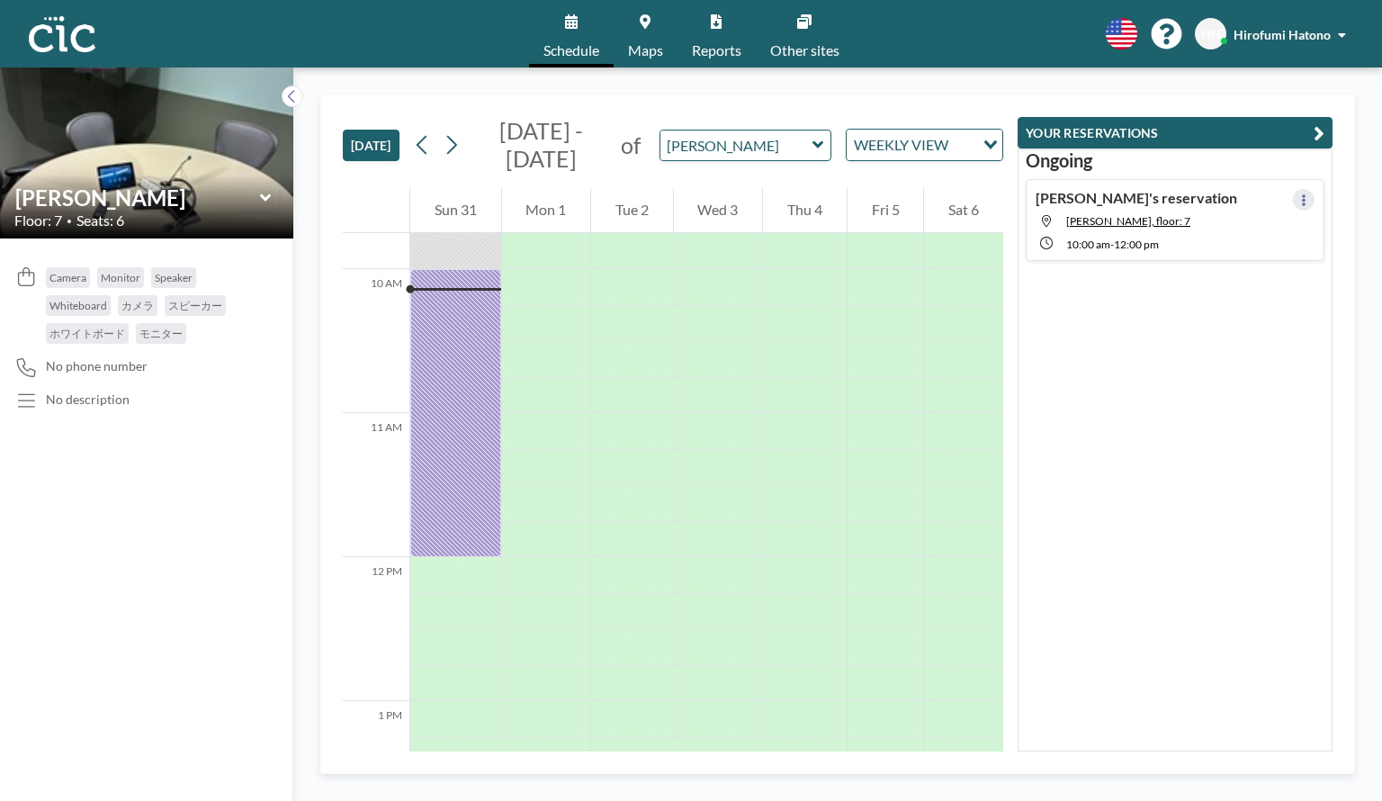
click at [1302, 197] on icon at bounding box center [1304, 200] width 4 height 12
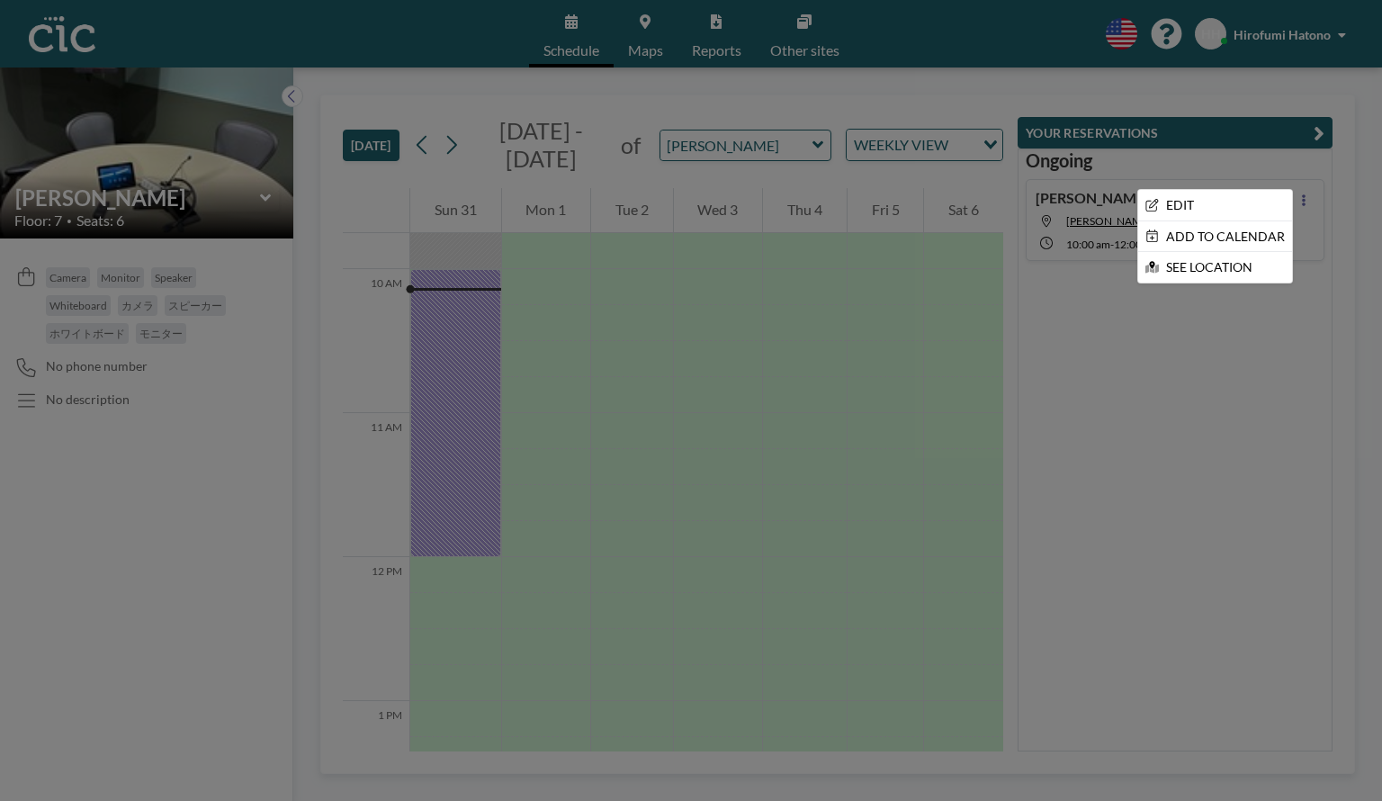
click at [1195, 339] on div at bounding box center [691, 400] width 1382 height 801
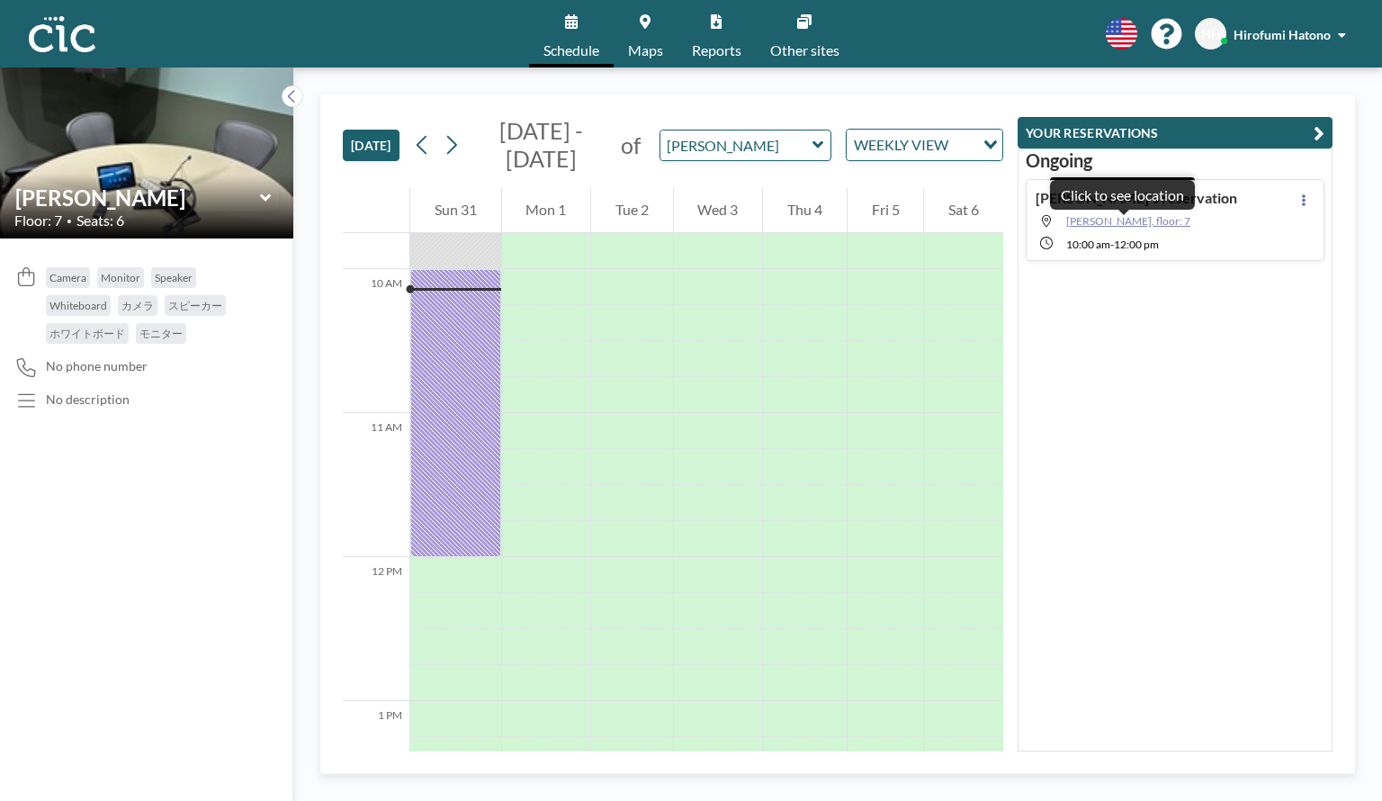
click at [1083, 216] on span "[PERSON_NAME], floor: 7" at bounding box center [1128, 220] width 124 height 13
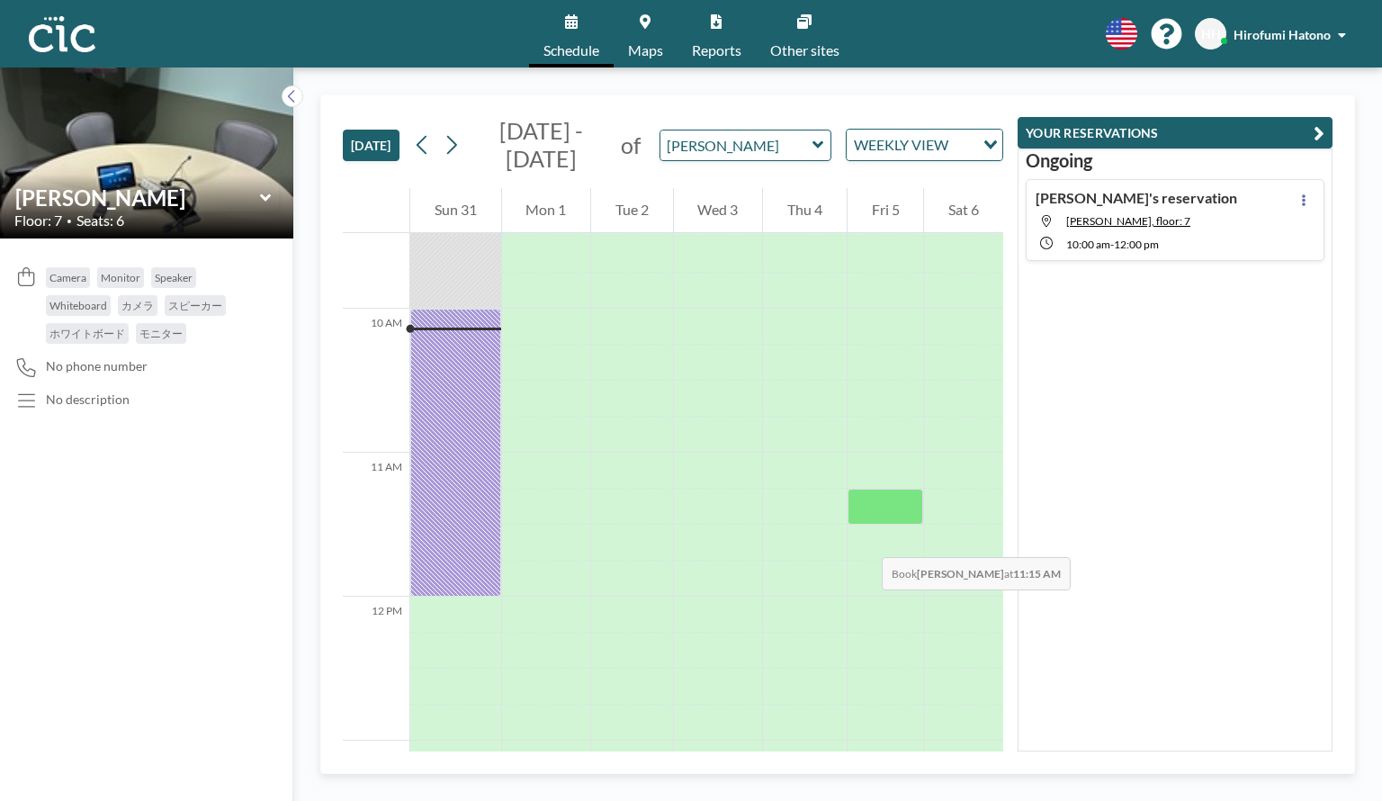
scroll to position [1403, 0]
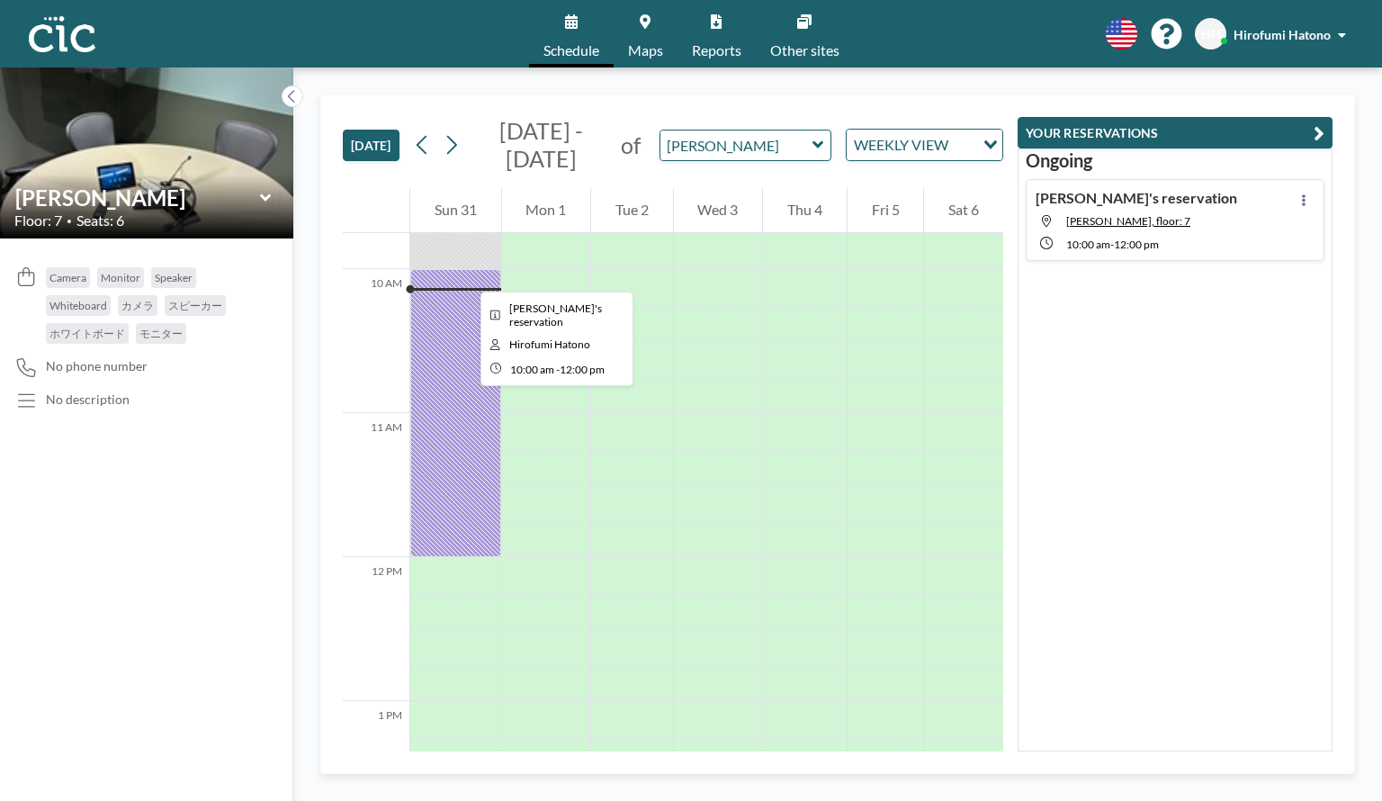
click at [466, 275] on div at bounding box center [455, 413] width 91 height 288
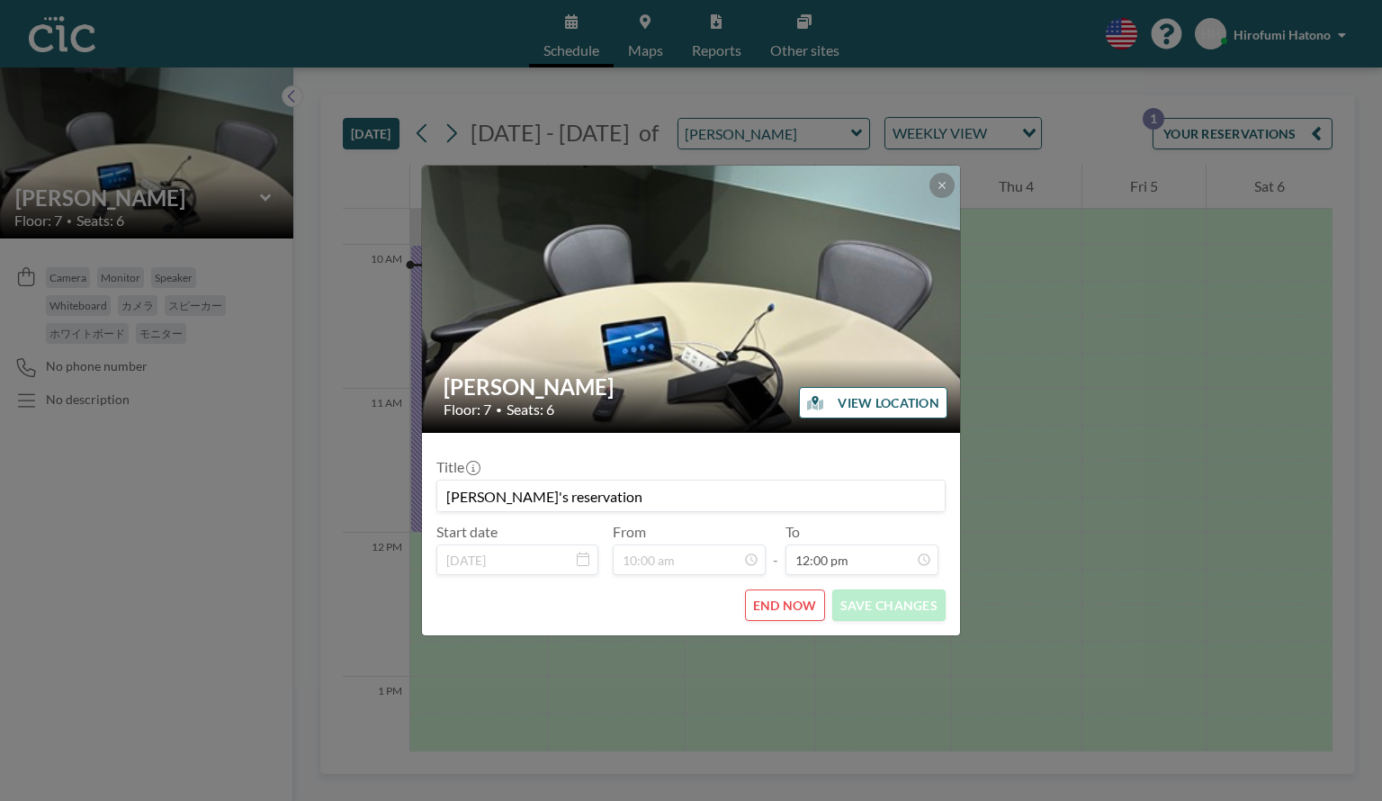
click at [796, 605] on button "END NOW" at bounding box center [785, 604] width 80 height 31
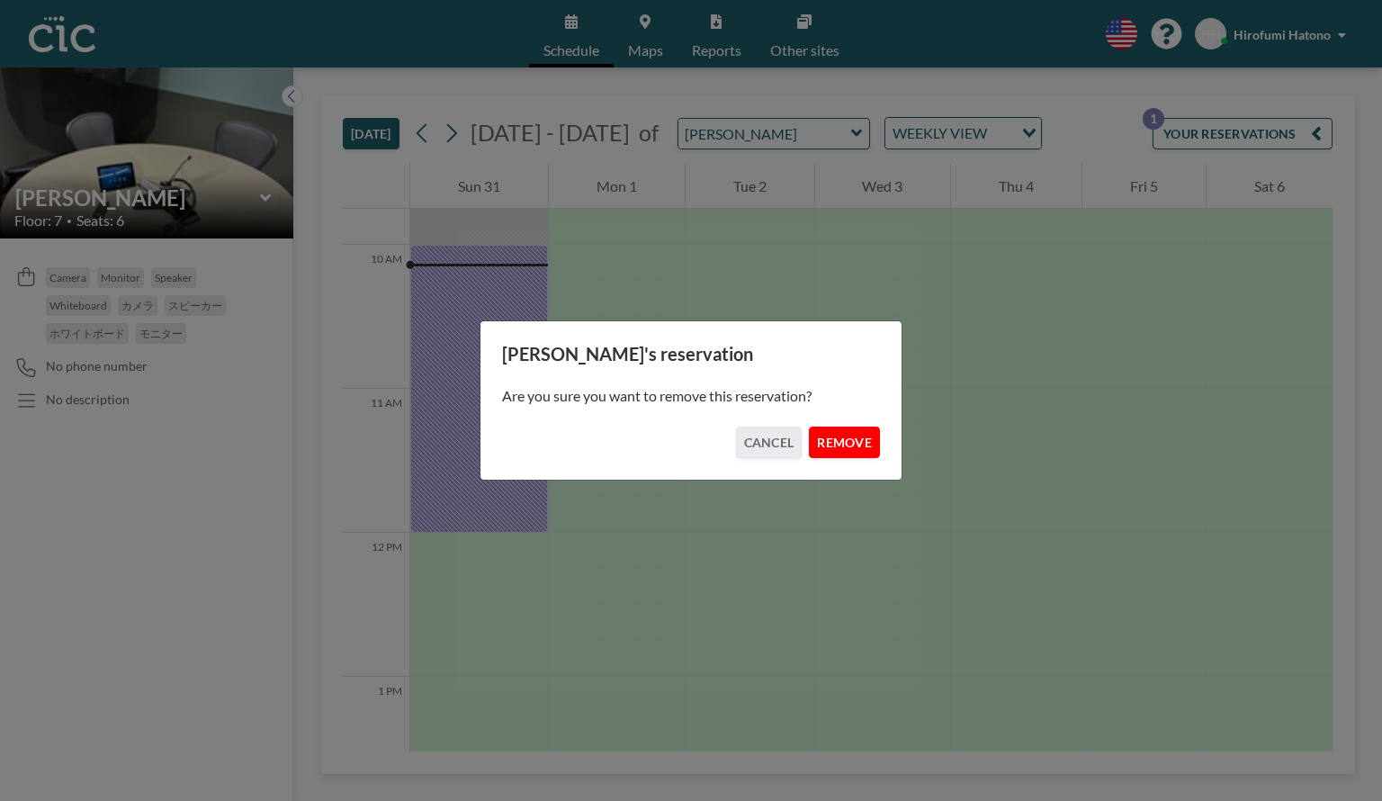
click at [838, 443] on button "REMOVE" at bounding box center [844, 441] width 71 height 31
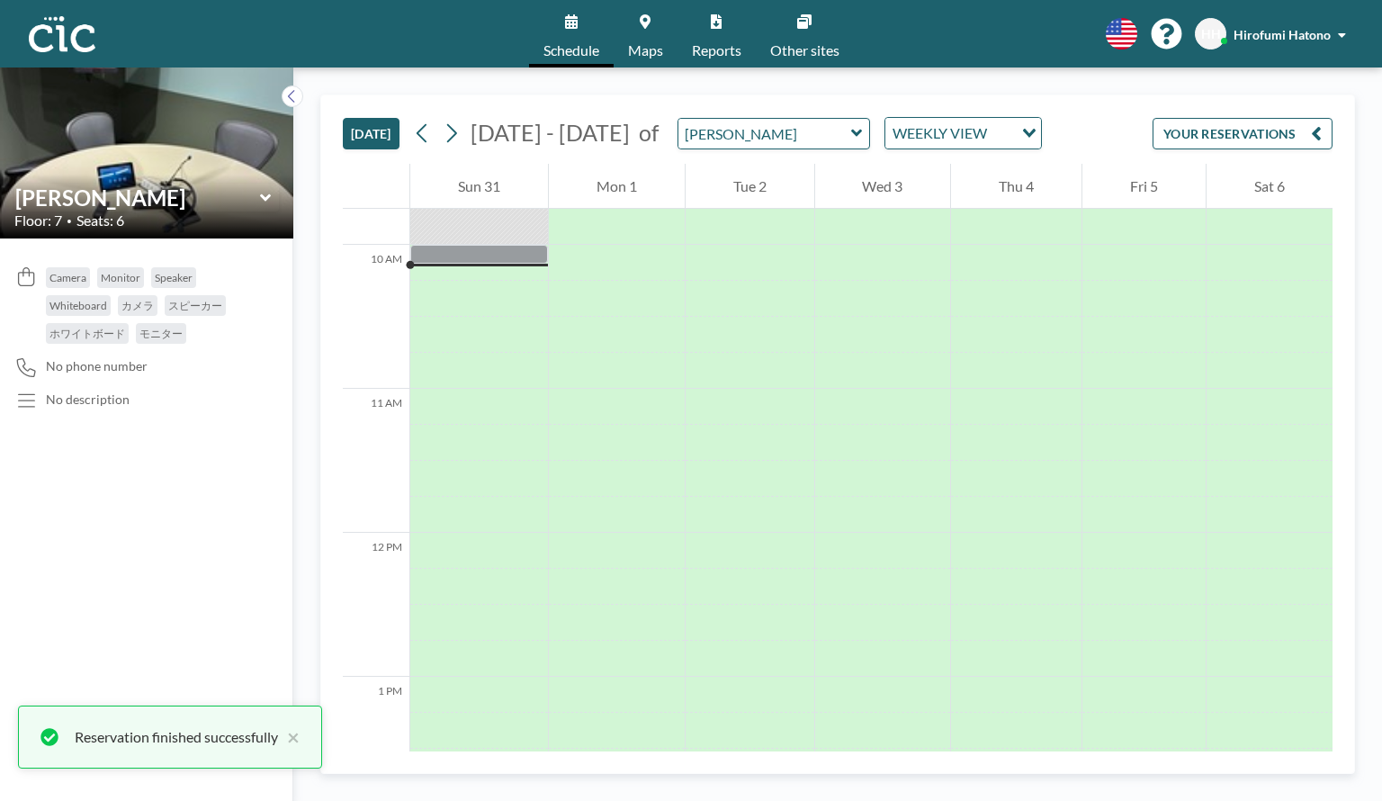
click at [851, 131] on icon at bounding box center [856, 133] width 11 height 7
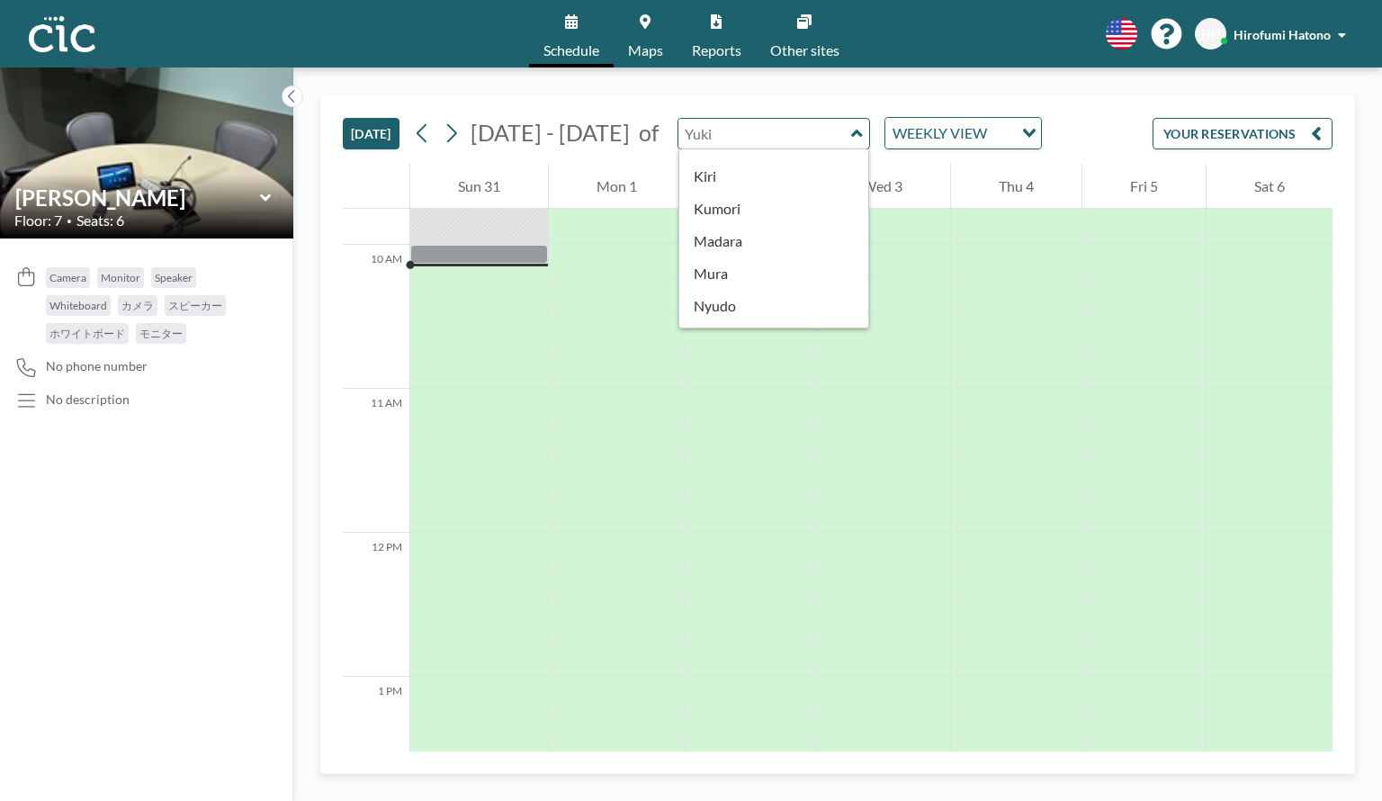
scroll to position [158, 0]
type input "Mura"
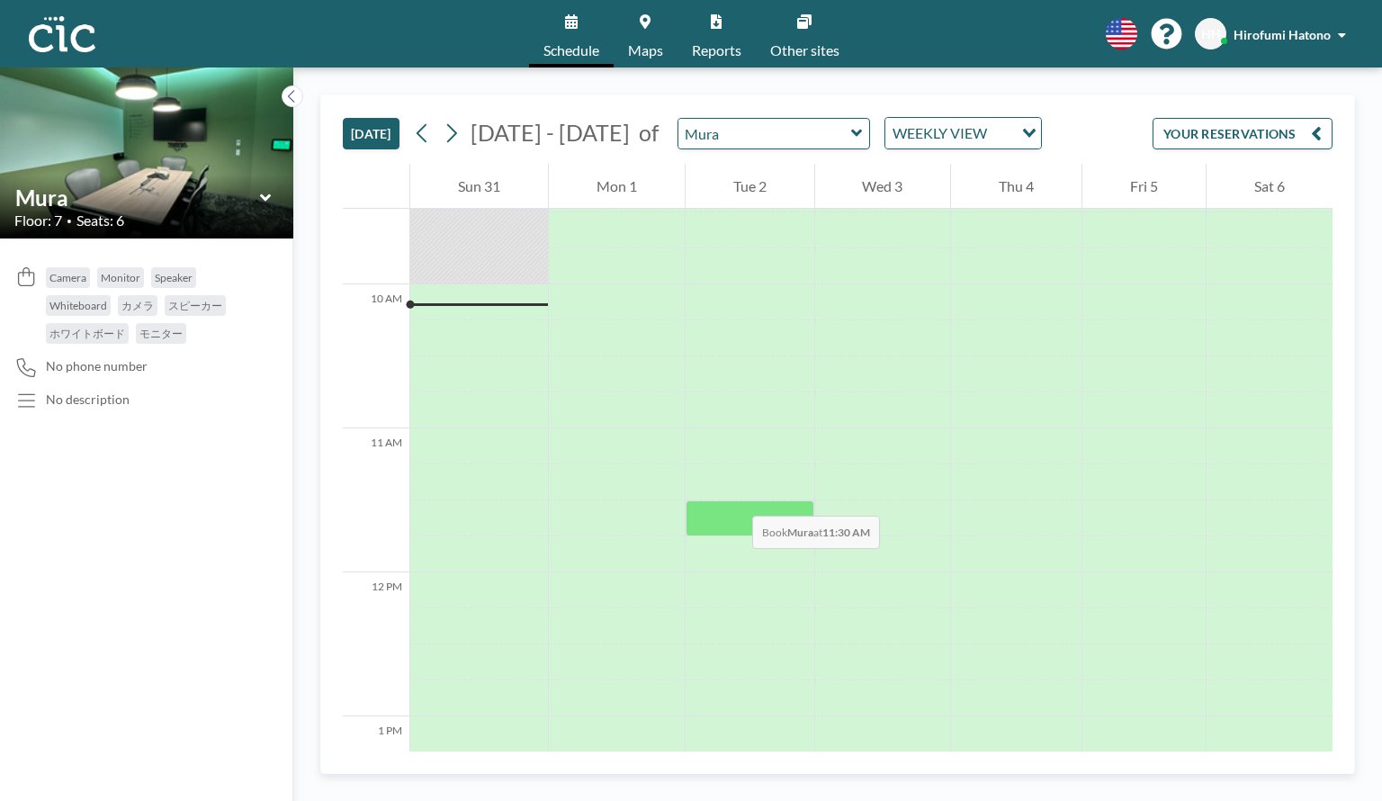
scroll to position [1403, 0]
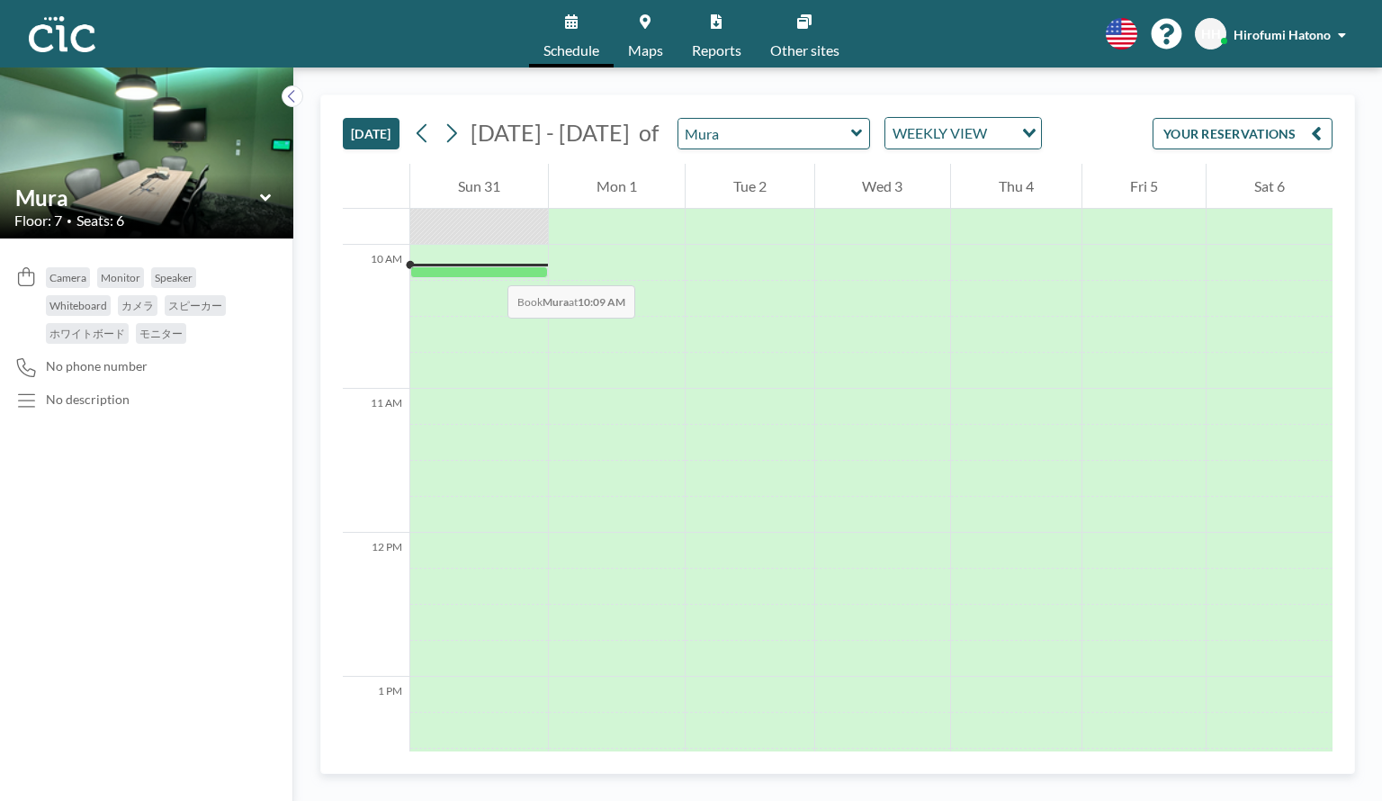
click at [489, 268] on div at bounding box center [479, 272] width 138 height 12
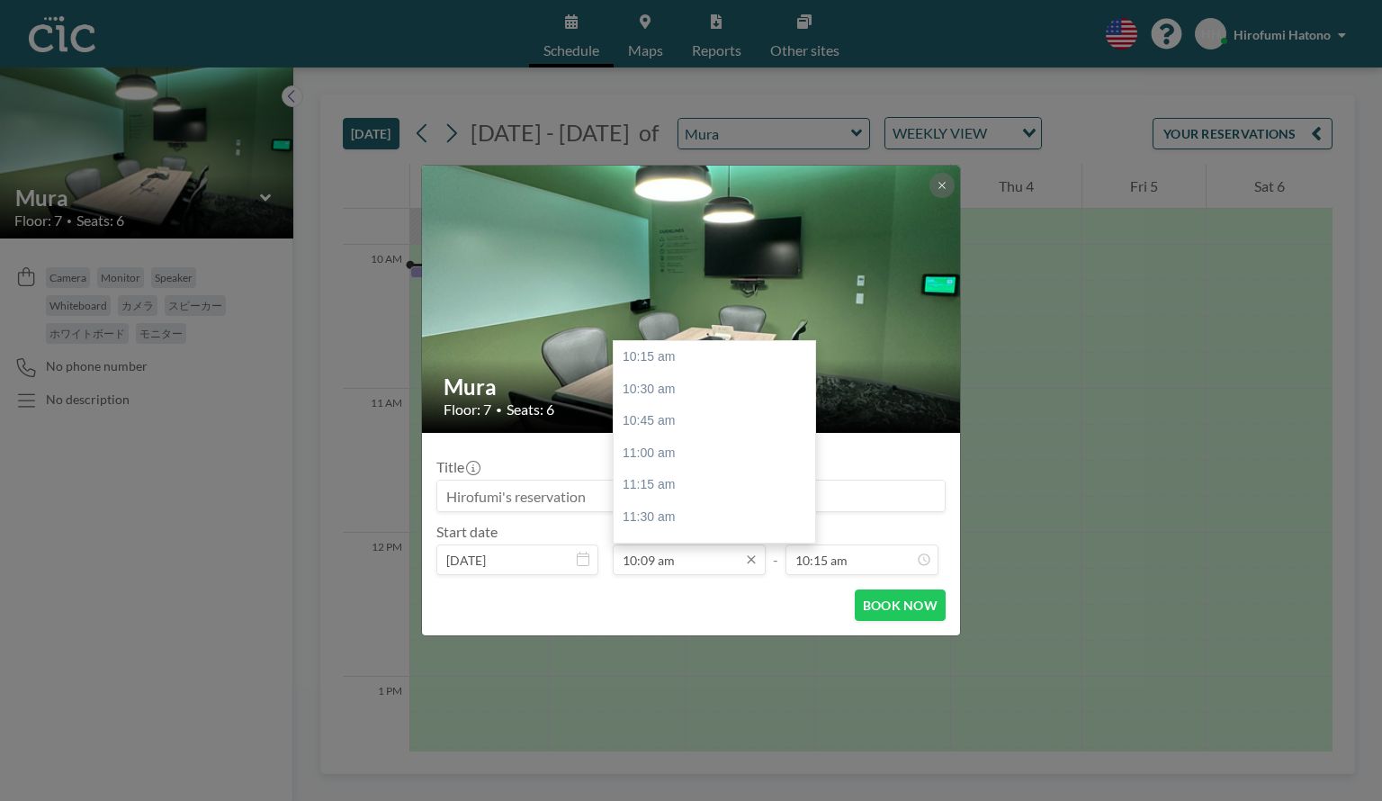
click at [699, 567] on input "10:09 am" at bounding box center [689, 559] width 153 height 31
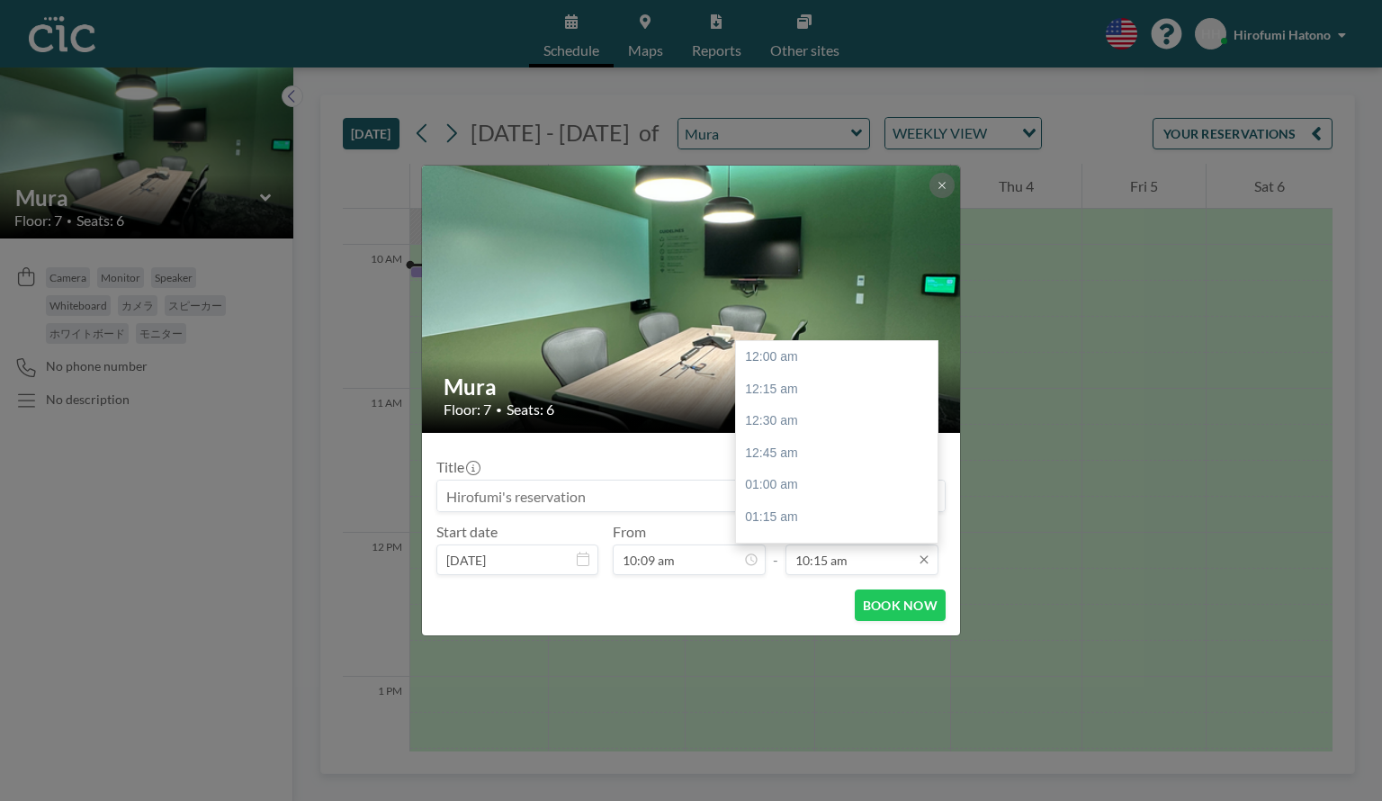
scroll to position [1313, 0]
click at [889, 562] on input "10:15 am" at bounding box center [861, 559] width 153 height 31
click at [879, 556] on input "10:15 am" at bounding box center [861, 559] width 153 height 31
click at [813, 413] on div "12:00 pm" at bounding box center [841, 419] width 210 height 32
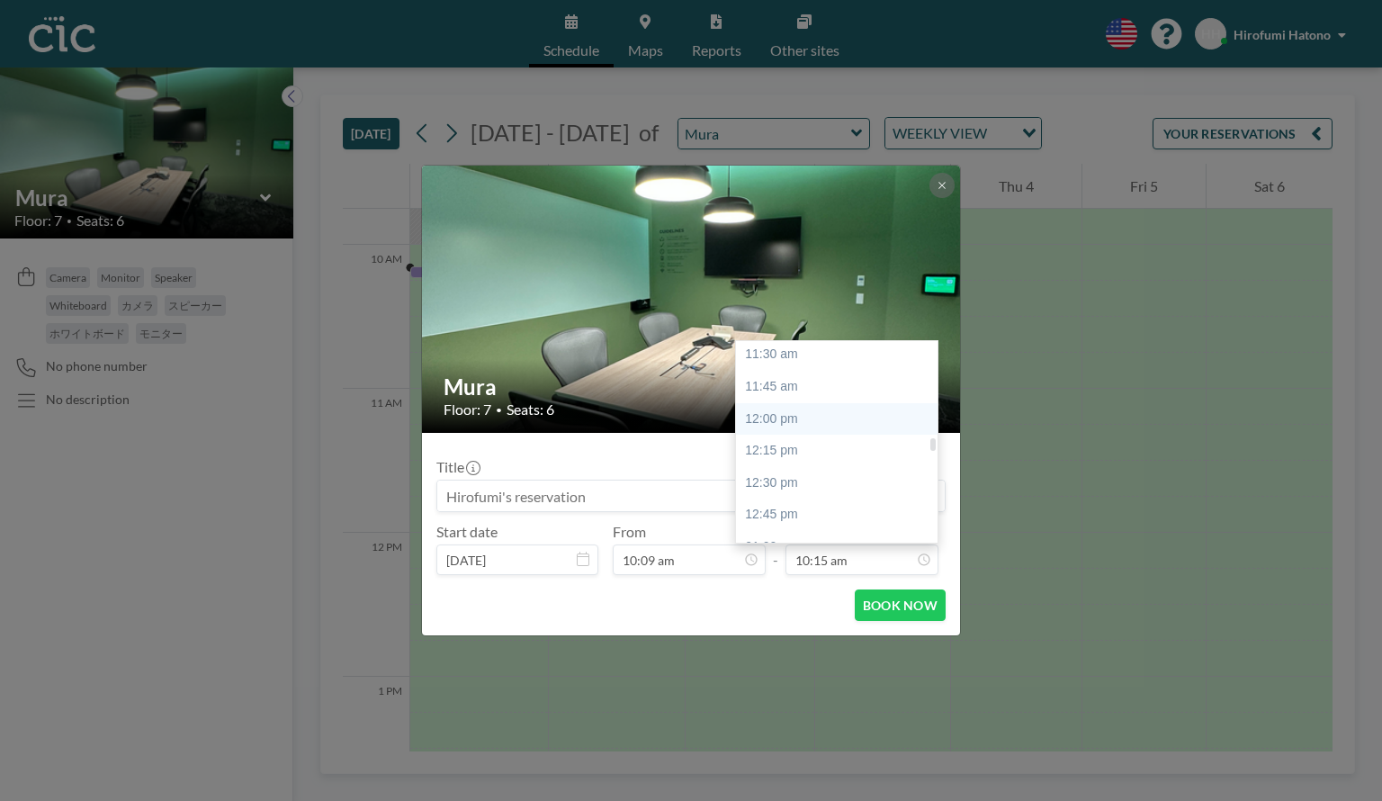
type input "12:00 pm"
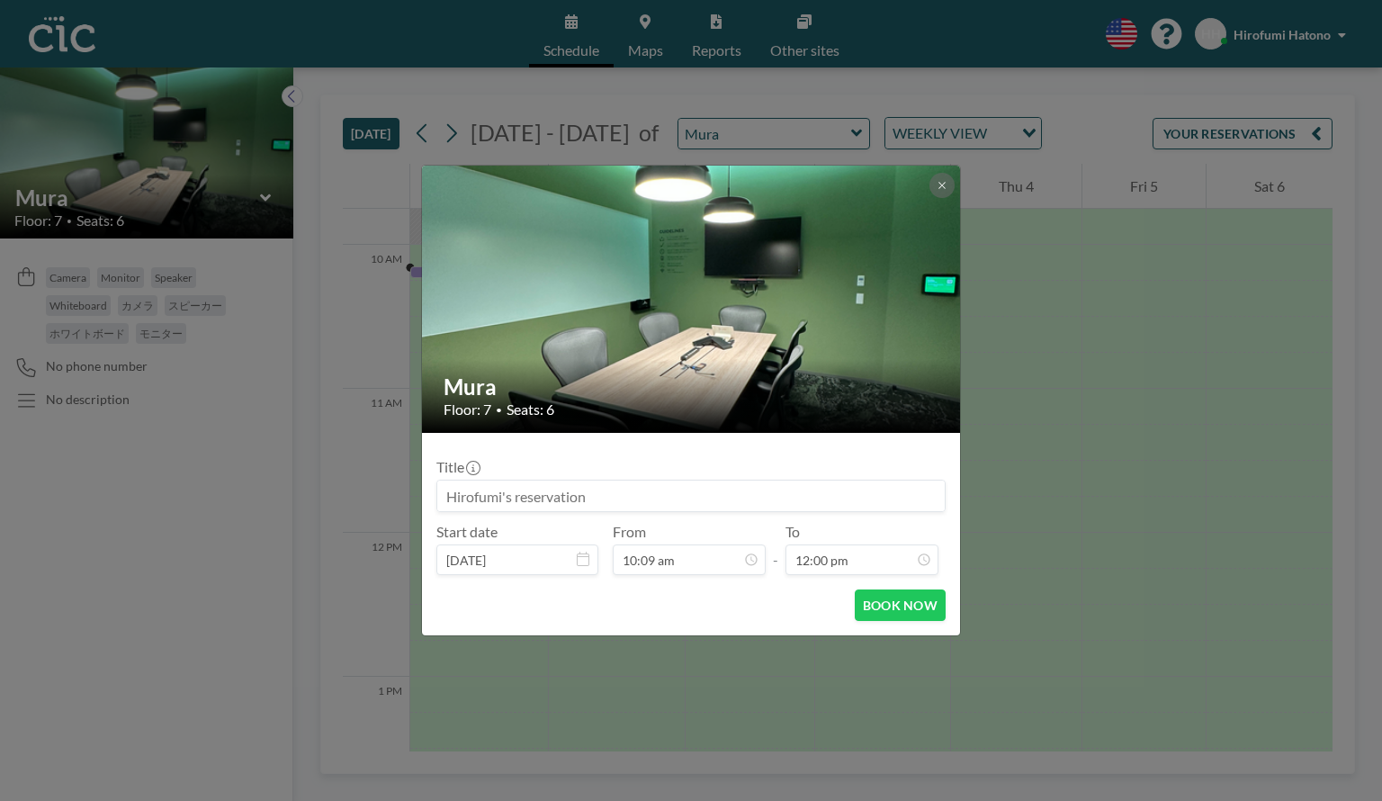
scroll to position [1536, 0]
click at [888, 609] on button "BOOK NOW" at bounding box center [900, 604] width 91 height 31
